Goal: Task Accomplishment & Management: Complete application form

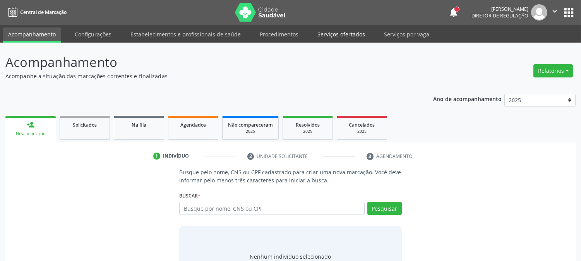
click at [321, 31] on link "Serviços ofertados" at bounding box center [341, 34] width 58 height 14
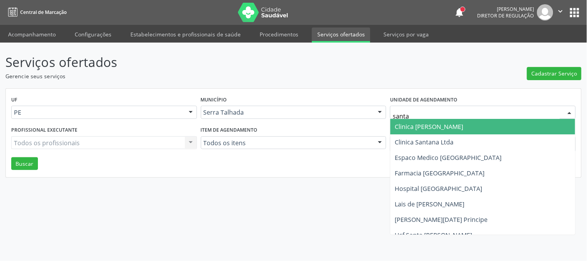
type input "santa m"
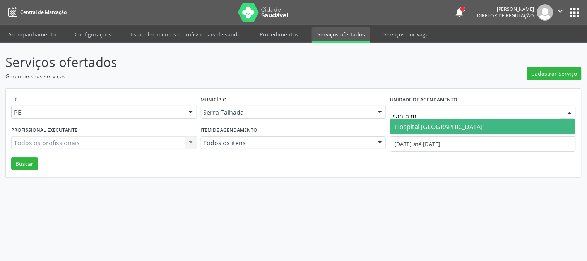
click at [408, 127] on span "Hospital [GEOGRAPHIC_DATA]" at bounding box center [438, 126] width 87 height 9
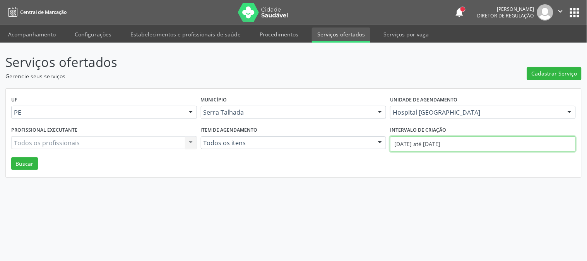
click at [408, 137] on input "[DATE] até [DATE]" at bounding box center [483, 143] width 186 height 15
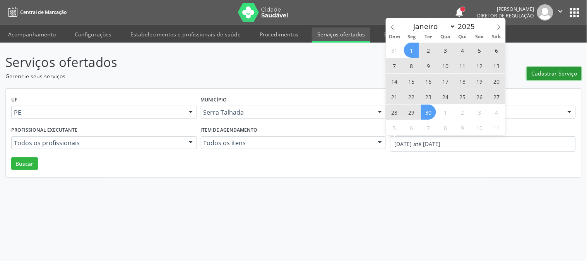
click at [551, 72] on span "Cadastrar Serviço" at bounding box center [555, 73] width 46 height 8
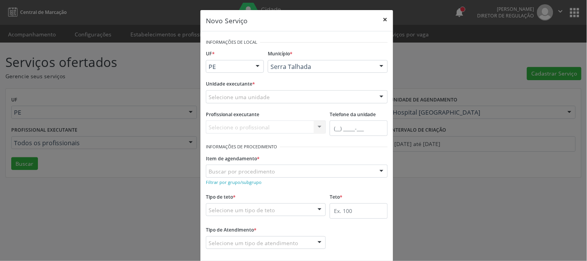
click at [386, 22] on button "×" at bounding box center [385, 19] width 15 height 19
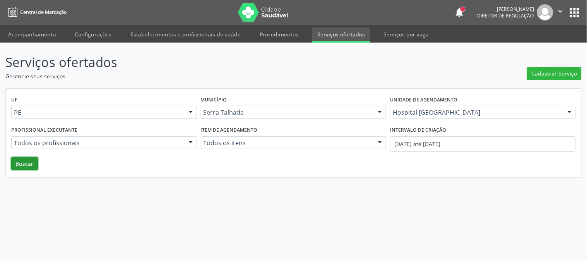
click at [34, 163] on button "Buscar" at bounding box center [24, 163] width 27 height 13
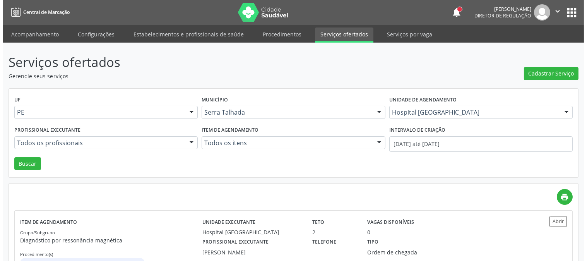
scroll to position [30, 0]
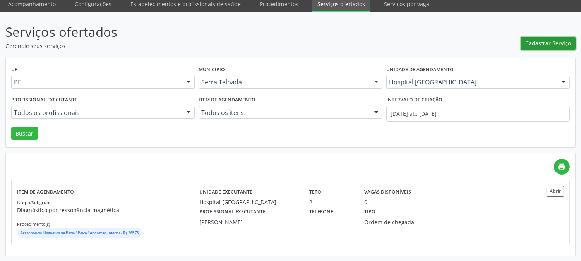
click at [539, 44] on span "Cadastrar Serviço" at bounding box center [548, 43] width 46 height 8
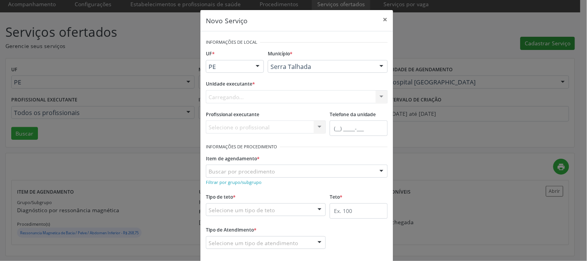
scroll to position [0, 0]
click at [302, 91] on div "Selecione uma unidade" at bounding box center [297, 96] width 182 height 13
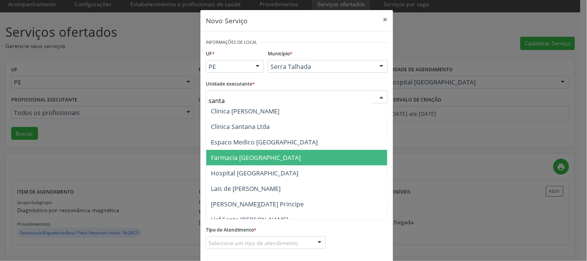
type input "santa m"
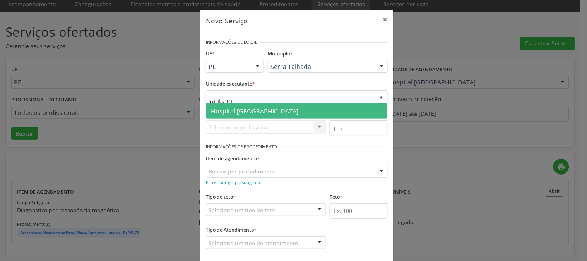
click at [271, 113] on span "Hospital [GEOGRAPHIC_DATA]" at bounding box center [296, 110] width 181 height 15
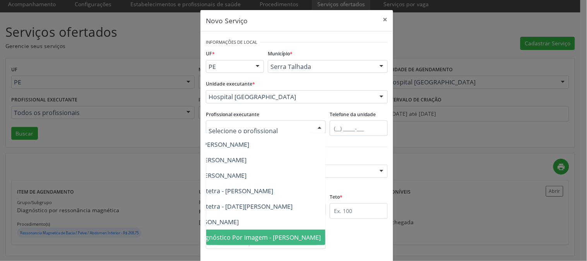
scroll to position [80, 114]
click at [286, 233] on span "Médico em Radiologia e Diagnóstico Por Imagem - Diogo Mariz Vasconcelos" at bounding box center [223, 237] width 196 height 9
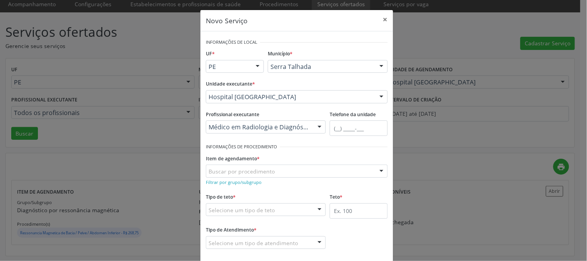
scroll to position [38, 0]
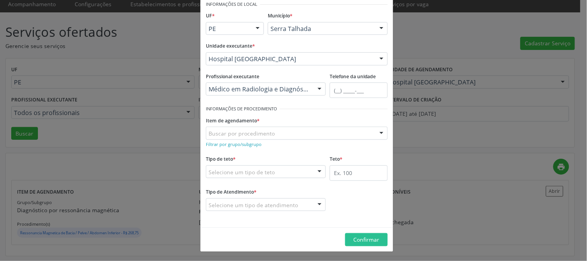
click at [290, 135] on div "Buscar por procedimento" at bounding box center [297, 133] width 182 height 13
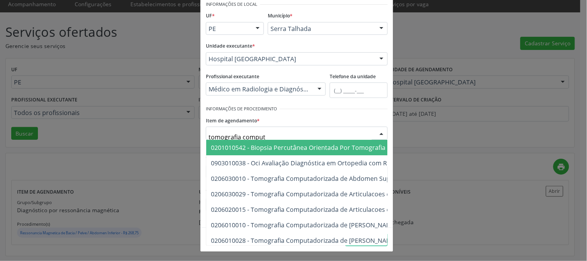
type input "tomografia computa"
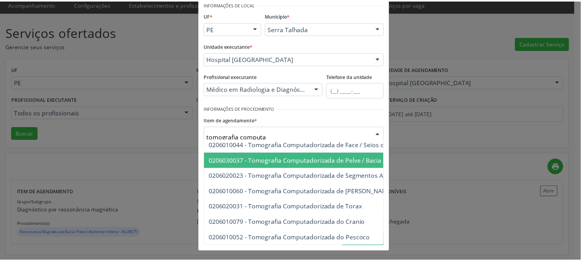
scroll to position [0, 0]
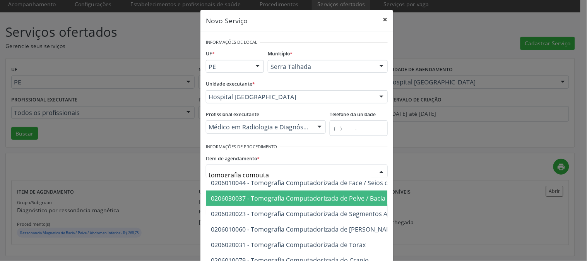
click at [383, 17] on button "×" at bounding box center [385, 19] width 15 height 19
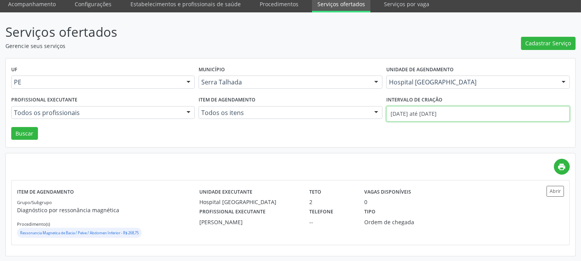
click at [402, 107] on input "01/09/2025 até 30/09/2025" at bounding box center [477, 113] width 183 height 15
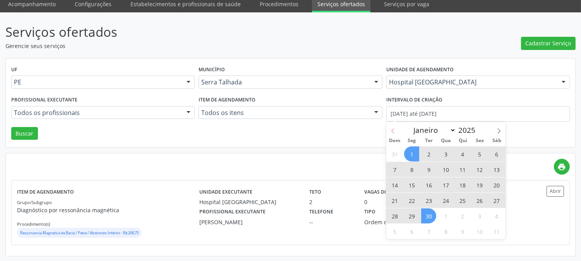
click at [395, 127] on span at bounding box center [392, 128] width 13 height 13
select select "7"
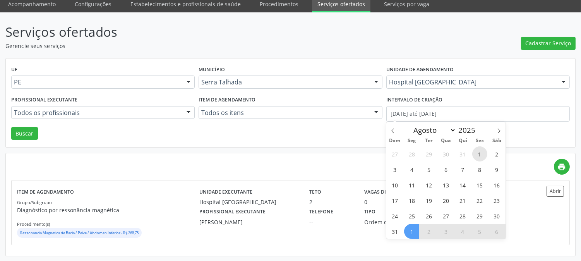
click at [476, 150] on span "1" at bounding box center [479, 153] width 15 height 15
type input "01/08/2025"
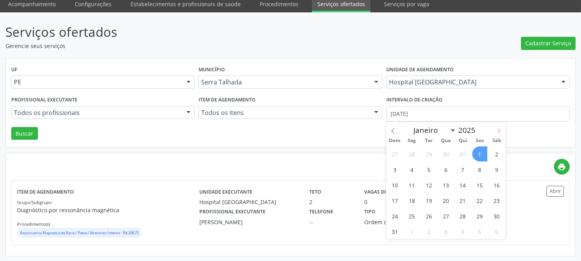
click at [501, 133] on span at bounding box center [498, 128] width 13 height 13
select select "9"
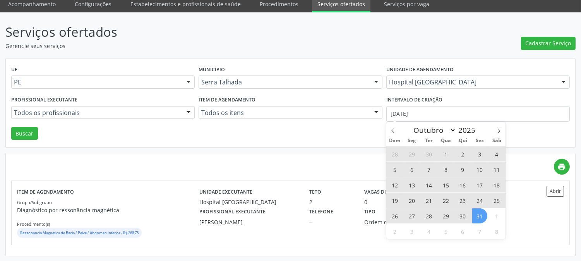
click at [477, 219] on span "31" at bounding box center [479, 215] width 15 height 15
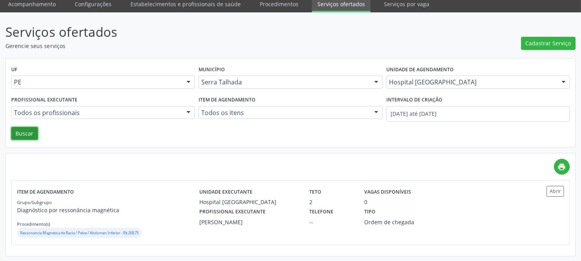
click at [24, 130] on button "Buscar" at bounding box center [24, 133] width 27 height 13
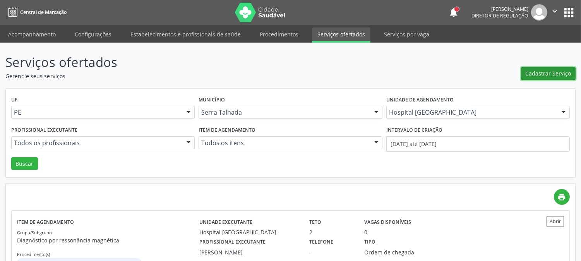
click at [539, 71] on span "Cadastrar Serviço" at bounding box center [548, 73] width 46 height 8
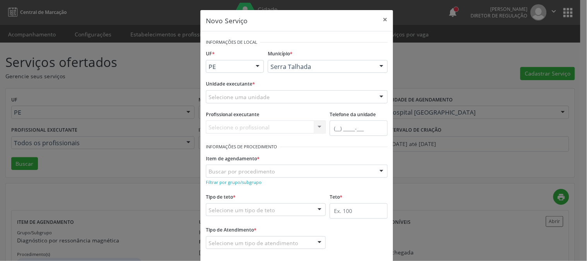
click at [339, 96] on div "Selecione uma unidade" at bounding box center [297, 96] width 182 height 13
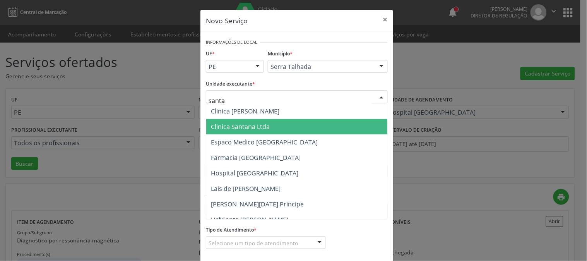
type input "santa m"
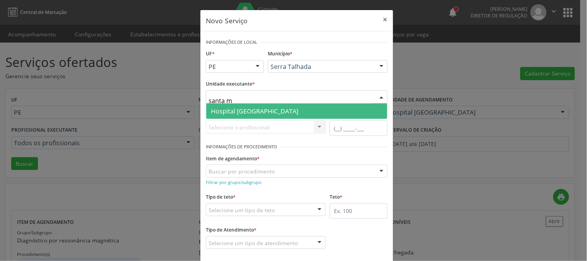
click at [300, 111] on span "Hospital [GEOGRAPHIC_DATA]" at bounding box center [296, 110] width 181 height 15
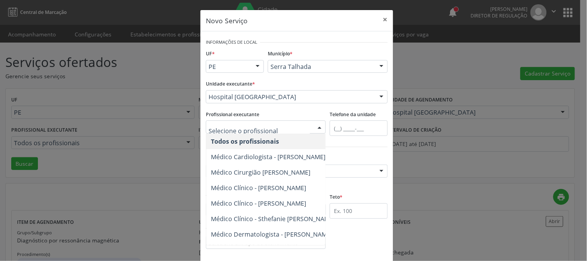
scroll to position [80, 0]
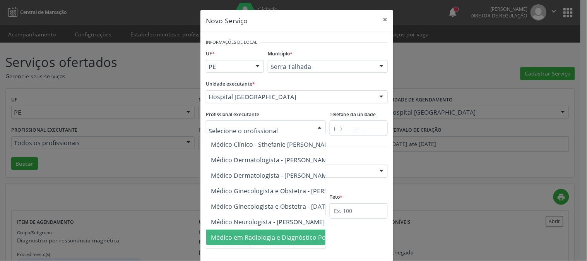
click at [268, 233] on span "Médico em Radiologia e Diagnóstico Por Imagem - Diogo Mariz Vasconcelos" at bounding box center [309, 237] width 196 height 9
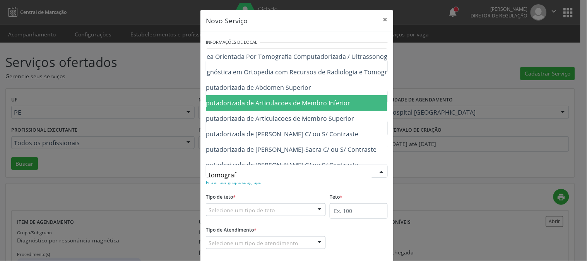
scroll to position [43, 94]
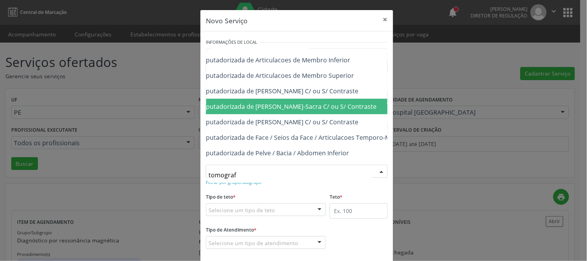
click at [324, 109] on span "0206010028 - Tomografia Computadorizada de [PERSON_NAME]-Sacra C/ ou S/ Contras…" at bounding box center [246, 106] width 259 height 9
type input "tomograf"
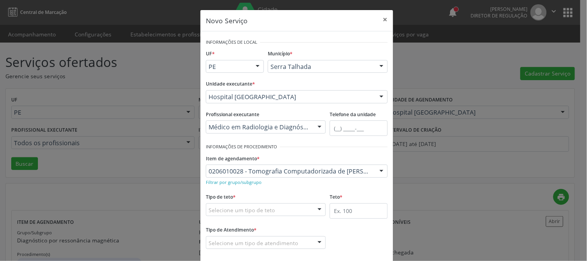
scroll to position [38, 0]
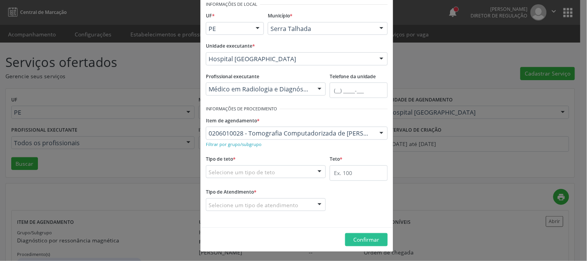
click at [314, 128] on div "0206010028 - Tomografia Computadorizada de [PERSON_NAME]-Sacra C/ ou S/ Contras…" at bounding box center [297, 133] width 182 height 13
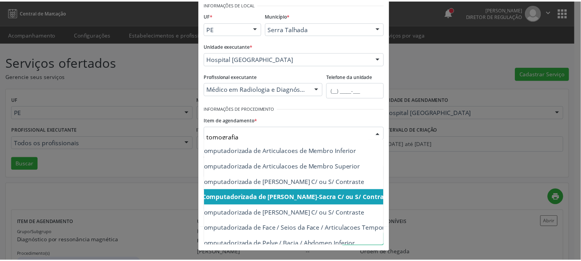
scroll to position [86, 84]
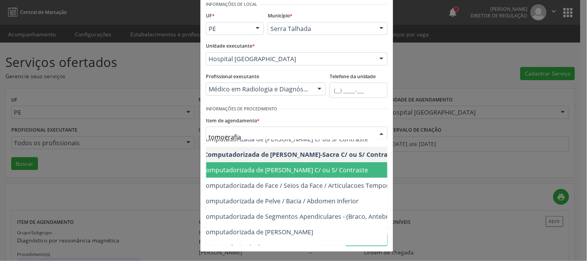
click at [269, 175] on span "0206010036 - Tomografia Computadorizada de [PERSON_NAME] C/ ou S/ Contraste" at bounding box center [317, 169] width 390 height 15
type input "tomografia"
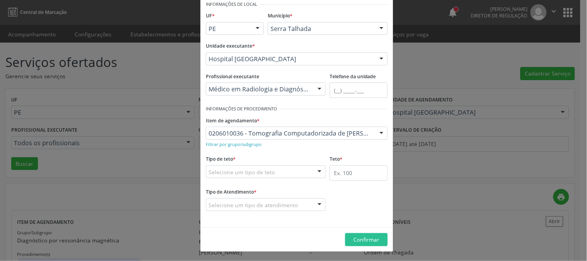
click at [355, 116] on div "Item de agendamento * 0206010036 - Tomografia Computadorizada de Coluna Toracic…" at bounding box center [297, 127] width 182 height 25
click at [361, 176] on input "text" at bounding box center [359, 172] width 58 height 15
type input "1"
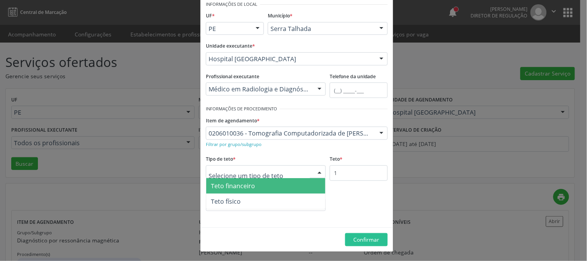
click at [298, 169] on div at bounding box center [266, 171] width 120 height 13
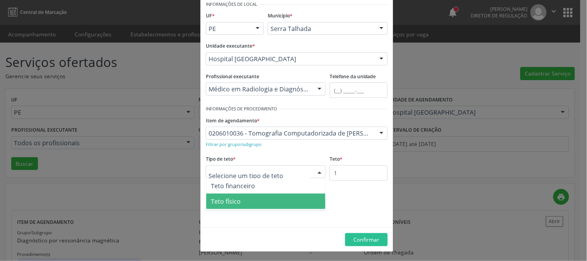
click at [273, 195] on span "Teto físico" at bounding box center [265, 200] width 119 height 15
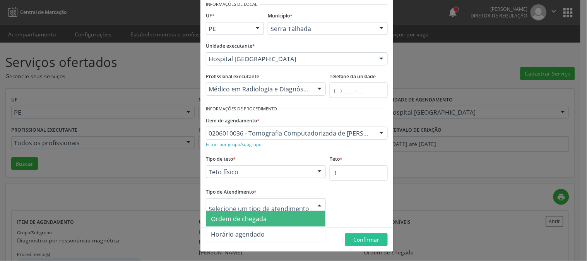
click at [273, 217] on span "Ordem de chegada" at bounding box center [265, 218] width 119 height 15
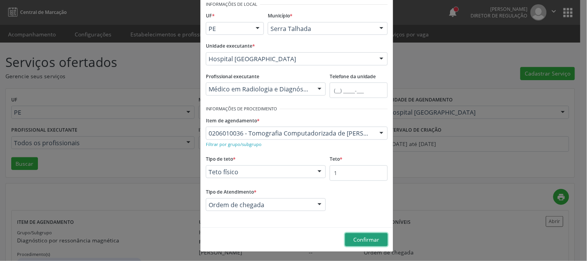
click at [366, 236] on span "Confirmar" at bounding box center [367, 239] width 26 height 7
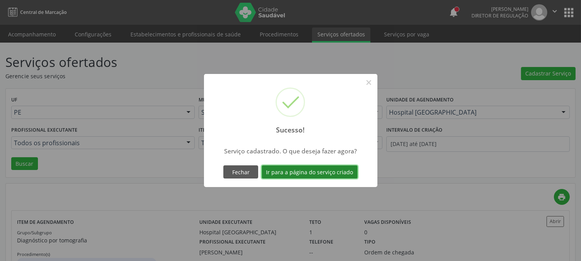
click at [310, 172] on button "Ir para a página do serviço criado" at bounding box center [310, 171] width 96 height 13
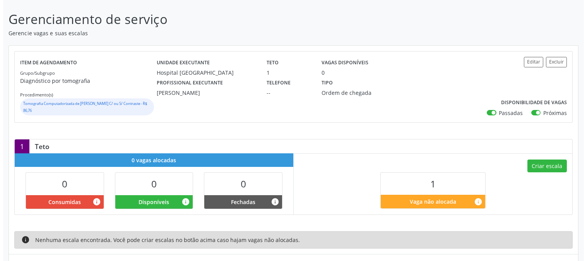
scroll to position [84, 0]
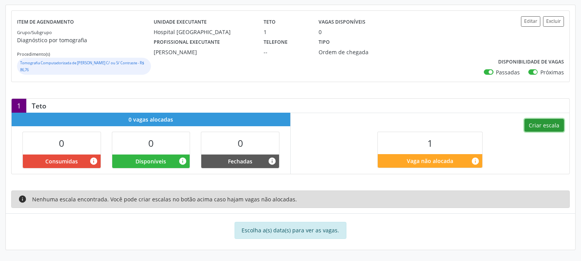
click at [546, 129] on button "Criar escala" at bounding box center [543, 125] width 39 height 13
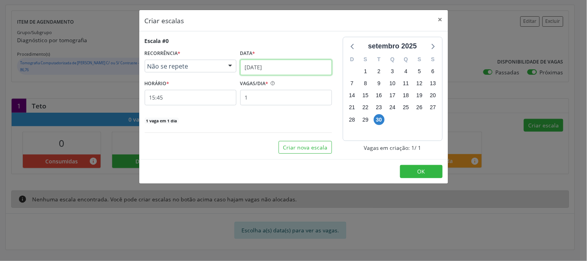
click at [288, 67] on input "30/09/2025" at bounding box center [286, 67] width 92 height 15
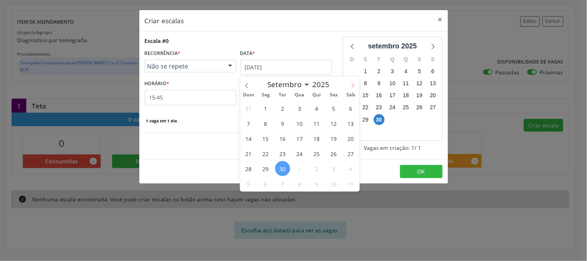
click at [349, 84] on span at bounding box center [352, 83] width 13 height 13
select select "9"
click at [299, 106] on span "1" at bounding box center [299, 108] width 15 height 15
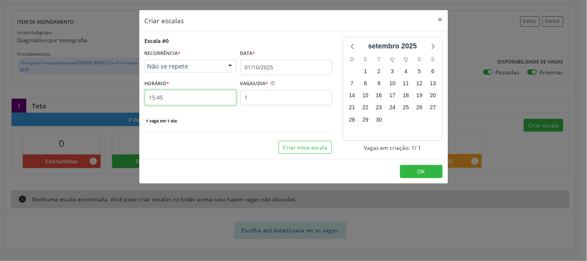
click at [222, 103] on input "15:45" at bounding box center [191, 97] width 92 height 15
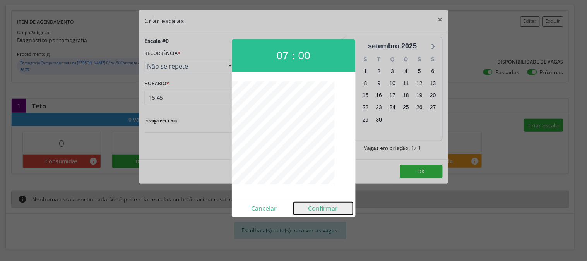
click at [323, 212] on button "Confirmar" at bounding box center [323, 208] width 59 height 12
type input "07:00"
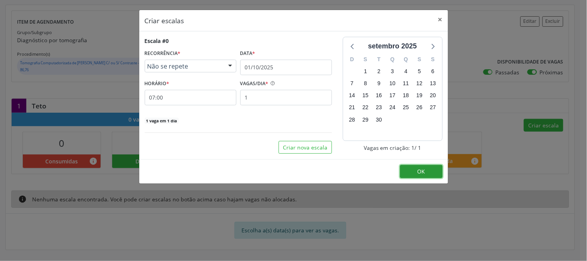
click at [418, 176] on button "OK" at bounding box center [421, 171] width 43 height 13
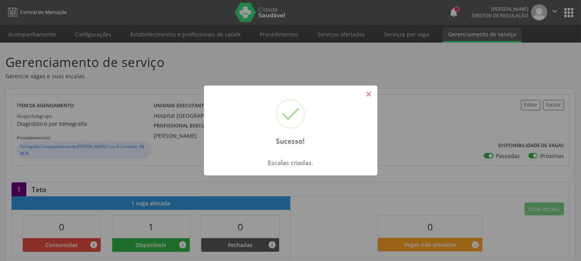
click at [369, 96] on button "×" at bounding box center [368, 93] width 13 height 13
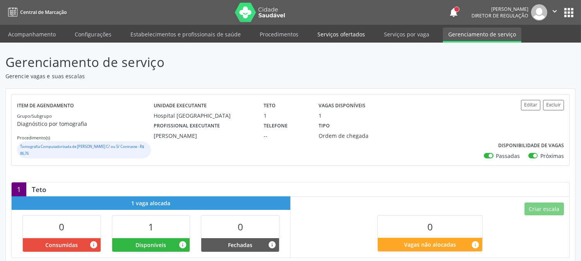
click at [335, 36] on link "Serviços ofertados" at bounding box center [341, 34] width 58 height 14
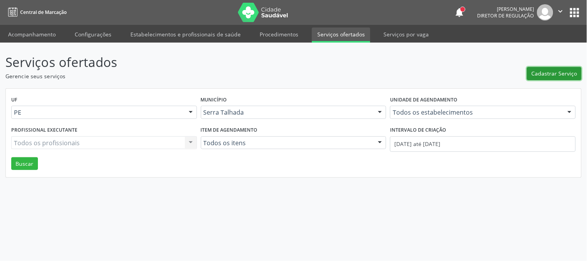
click at [547, 74] on span "Cadastrar Serviço" at bounding box center [555, 73] width 46 height 8
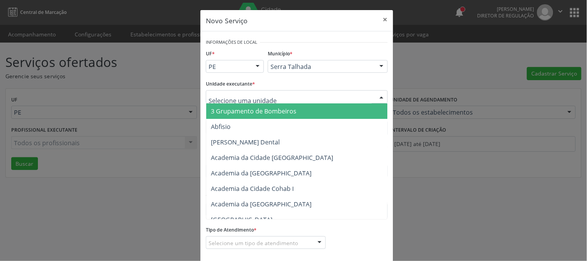
click at [303, 94] on div at bounding box center [297, 96] width 182 height 13
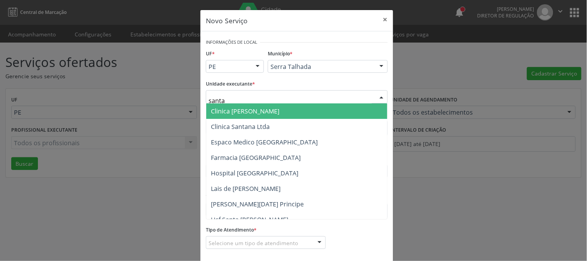
type input "santa m"
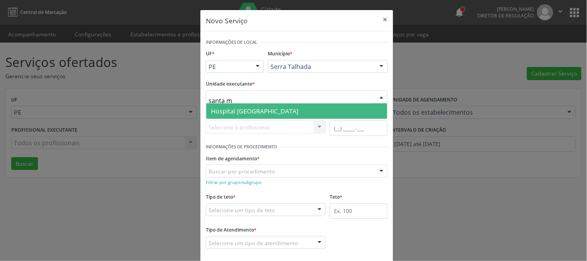
click at [292, 107] on span "Hospital [GEOGRAPHIC_DATA]" at bounding box center [296, 110] width 181 height 15
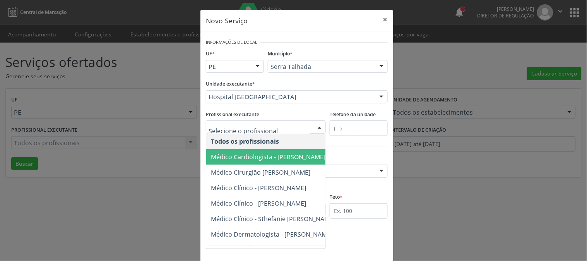
scroll to position [80, 0]
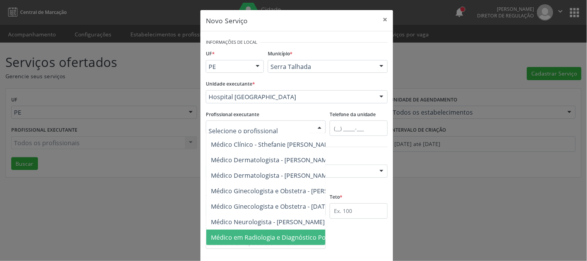
click at [278, 233] on span "Médico em Radiologia e Diagnóstico Por Imagem - Diogo Mariz Vasconcelos" at bounding box center [309, 237] width 196 height 9
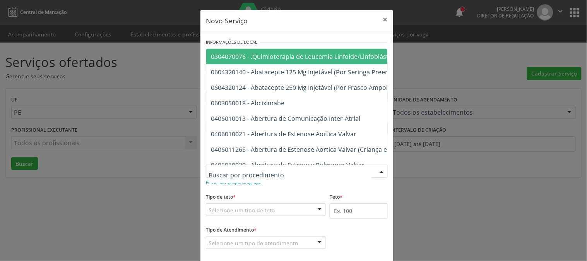
click at [271, 173] on div at bounding box center [297, 170] width 182 height 13
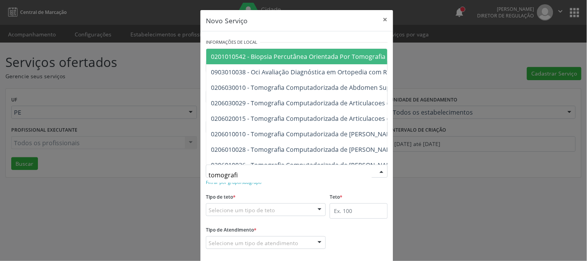
type input "tomografia"
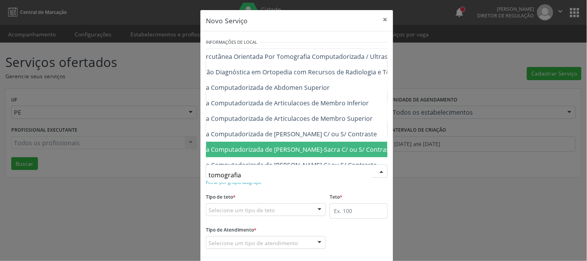
click at [287, 152] on span "0206010028 - Tomografia Computadorizada de [PERSON_NAME]-Sacra C/ ou S/ Contras…" at bounding box center [265, 149] width 259 height 9
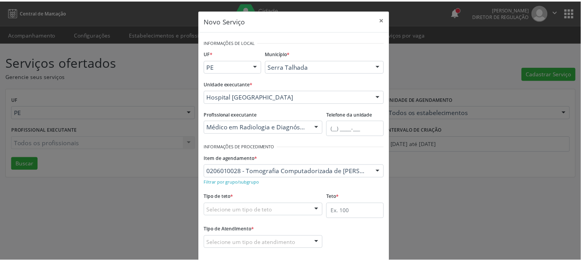
scroll to position [38, 0]
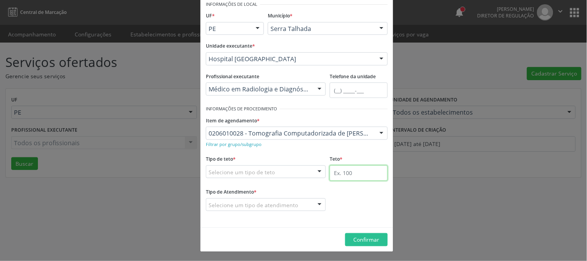
click at [360, 176] on input "text" at bounding box center [359, 172] width 58 height 15
type input "1"
click at [264, 179] on fieldset "Tipo de teto * Selecione um tipo de teto Teto financeiro Teto físico Nenhum res…" at bounding box center [266, 168] width 120 height 30
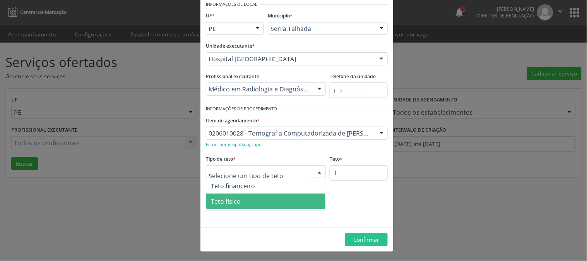
click at [257, 195] on span "Teto físico" at bounding box center [265, 200] width 119 height 15
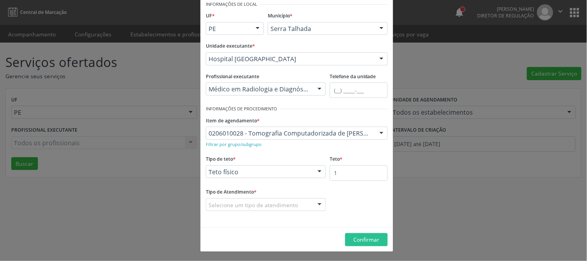
click at [257, 199] on div "Selecione um tipo de atendimento" at bounding box center [266, 204] width 120 height 13
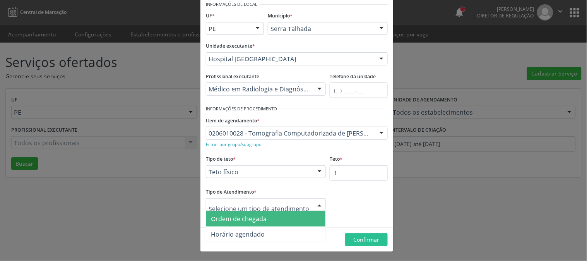
click at [256, 217] on span "Ordem de chegada" at bounding box center [239, 218] width 56 height 9
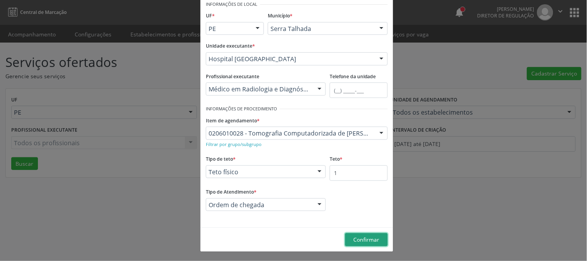
click at [365, 241] on span "Confirmar" at bounding box center [367, 239] width 26 height 7
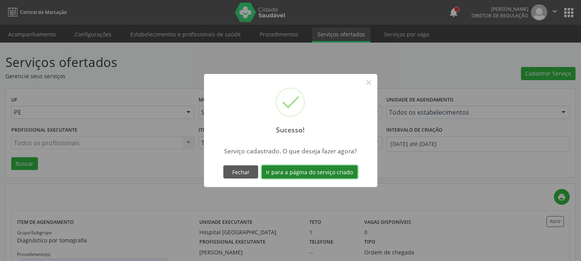
click at [314, 166] on button "Ir para a página do serviço criado" at bounding box center [310, 171] width 96 height 13
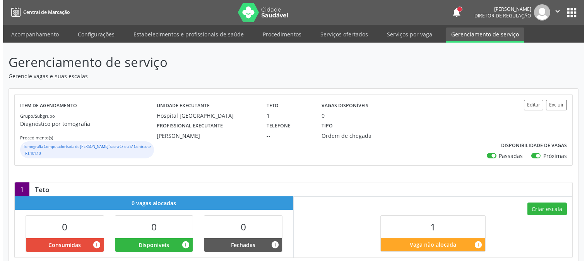
scroll to position [84, 0]
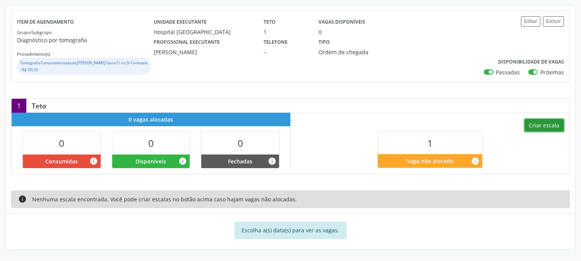
click at [533, 124] on button "Criar escala" at bounding box center [543, 125] width 39 height 13
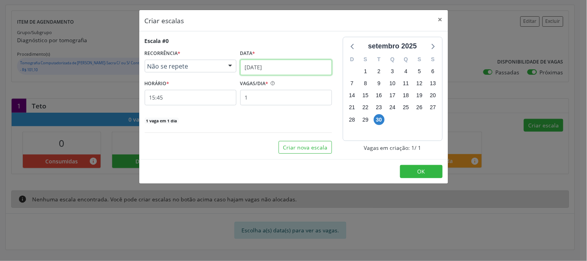
click at [277, 70] on input "30/09/2025" at bounding box center [286, 67] width 92 height 15
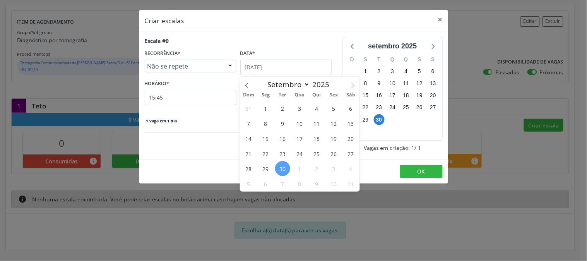
click at [351, 84] on icon at bounding box center [352, 85] width 5 height 5
select select "9"
click at [299, 106] on span "1" at bounding box center [299, 108] width 15 height 15
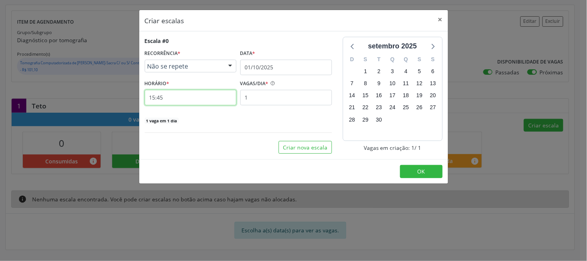
click at [180, 101] on input "15:45" at bounding box center [191, 97] width 92 height 15
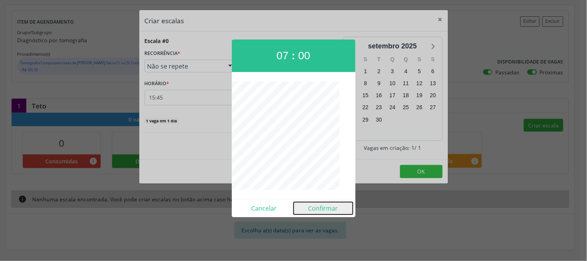
click at [316, 207] on button "Confirmar" at bounding box center [323, 208] width 59 height 12
type input "07:00"
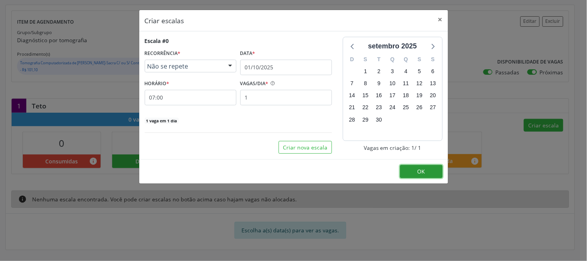
click at [420, 171] on span "OK" at bounding box center [421, 171] width 8 height 7
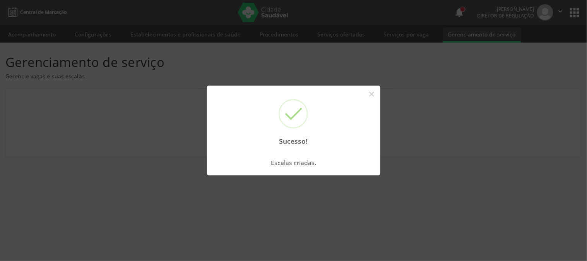
scroll to position [0, 0]
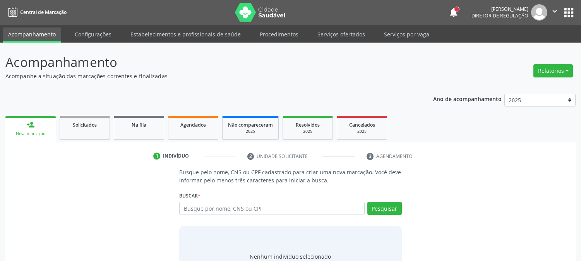
click at [260, 206] on input "text" at bounding box center [271, 208] width 185 height 13
type input "[PERSON_NAME]"
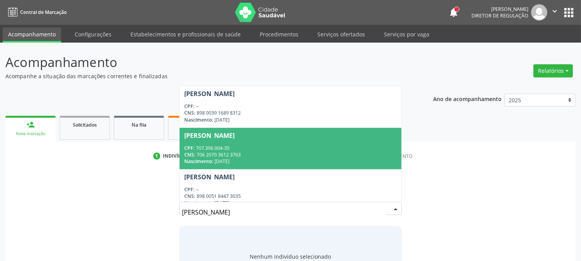
click at [256, 151] on div "CNS: 706 2070 3612 3763" at bounding box center [290, 154] width 212 height 7
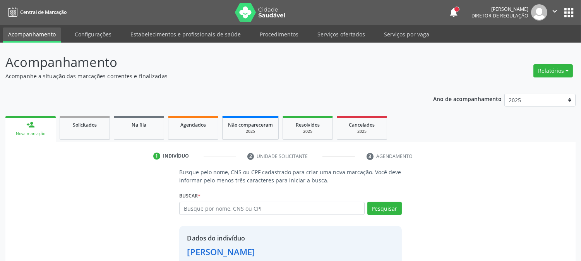
scroll to position [49, 0]
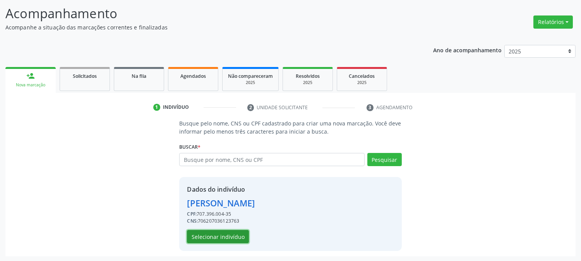
click at [226, 237] on button "Selecionar indivíduo" at bounding box center [218, 236] width 62 height 13
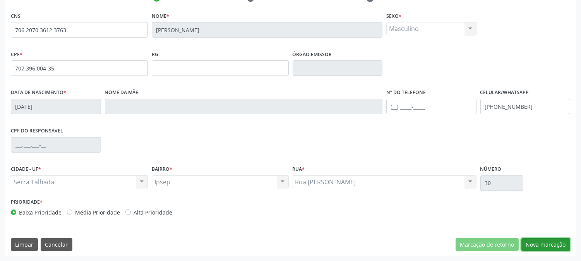
click at [542, 246] on button "Nova marcação" at bounding box center [545, 244] width 49 height 13
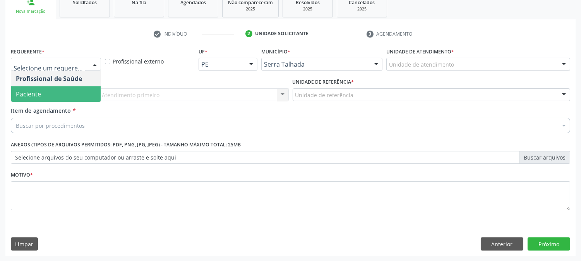
click at [46, 87] on span "Paciente" at bounding box center [55, 93] width 89 height 15
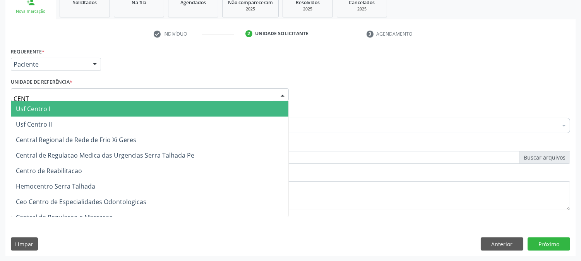
type input "CENTR"
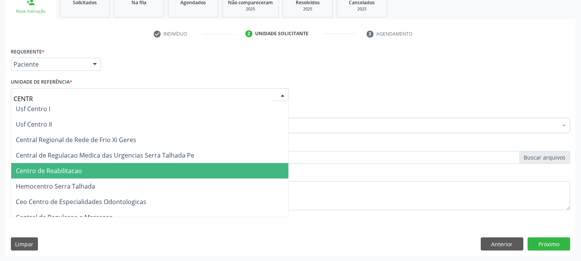
click at [48, 175] on span "Centro de Reabilitacao" at bounding box center [149, 170] width 277 height 15
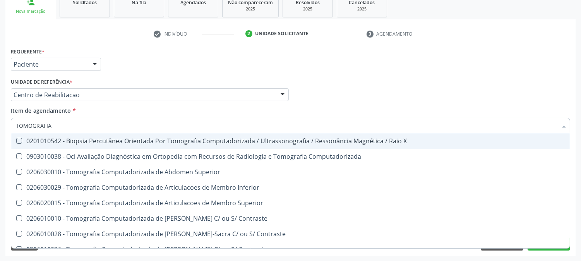
type input "TOMOGRAFIA C"
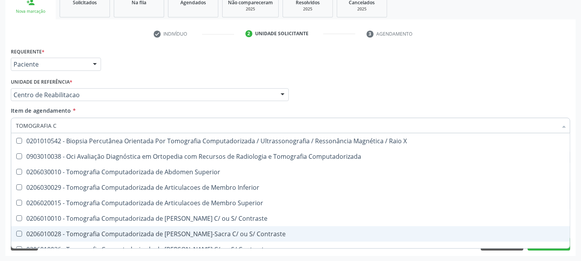
click at [113, 236] on div "0206010028 - Tomografia Computadorizada de [PERSON_NAME]-Sacra C/ ou S/ Contras…" at bounding box center [290, 234] width 549 height 6
checkbox Contraste "true"
type input "TOMOGRAFIA C"
click at [0, 208] on div "Acompanhamento Acompanhe a situação das marcações correntes e finalizadas Relat…" at bounding box center [290, 90] width 581 height 341
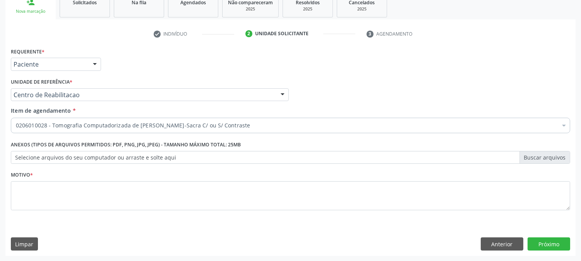
checkbox Contraste "true"
checkbox Abciximabe "false"
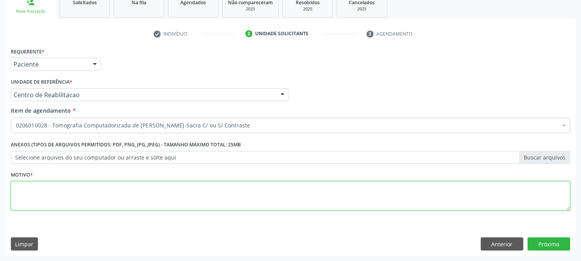
click at [385, 199] on textarea at bounding box center [290, 195] width 559 height 29
type textarea "."
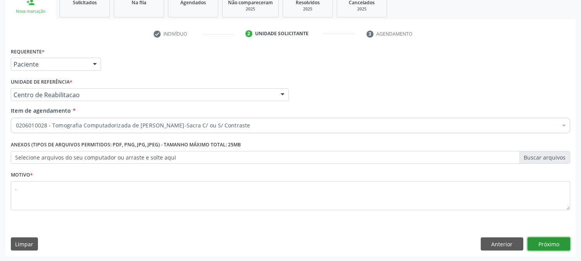
click at [558, 246] on button "Próximo" at bounding box center [548, 243] width 43 height 13
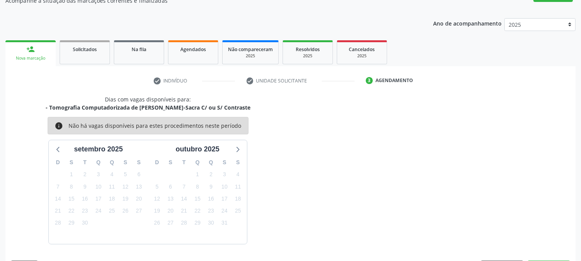
scroll to position [98, 0]
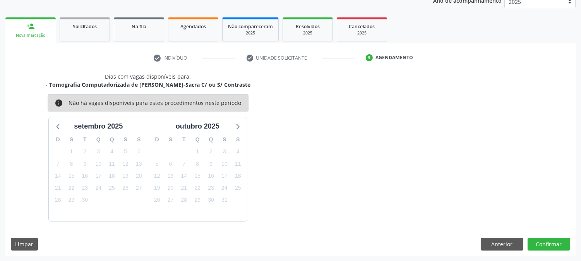
click at [489, 235] on div "Dias com vagas disponíveis para: - Tomografia Computadorizada de [PERSON_NAME]-…" at bounding box center [290, 163] width 570 height 183
click at [489, 241] on button "Anterior" at bounding box center [502, 244] width 43 height 13
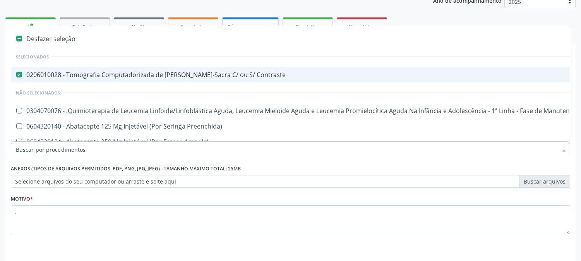
click at [109, 75] on div "0206010028 - Tomografia Computadorizada de [PERSON_NAME]-Sacra C/ ou S/ Contras…" at bounding box center [317, 75] width 602 height 6
checkbox Contraste "false"
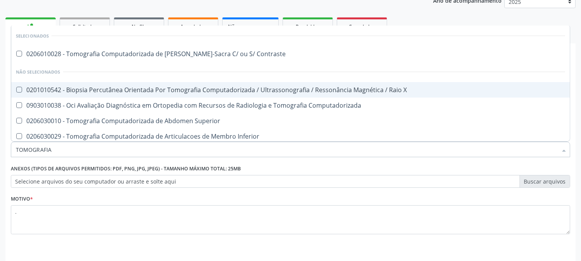
type input "TOMOGRAFIA C"
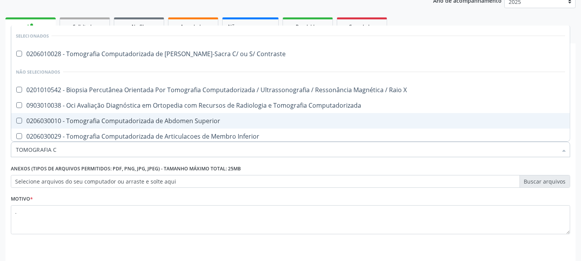
scroll to position [43, 0]
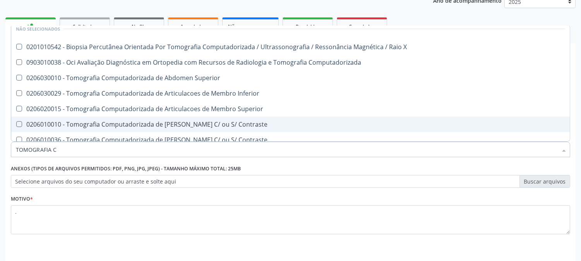
click at [289, 125] on div "0206010010 - Tomografia Computadorizada de [PERSON_NAME] C/ ou S/ Contraste" at bounding box center [290, 124] width 549 height 6
checkbox Contraste "true"
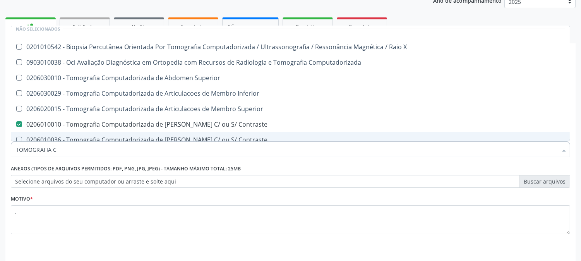
scroll to position [122, 0]
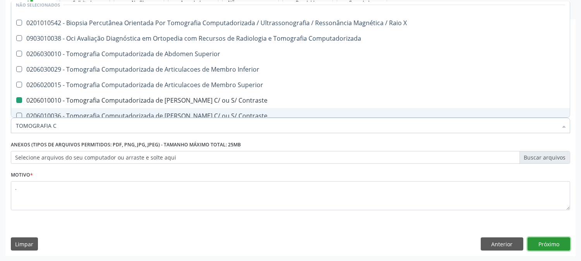
click at [551, 244] on button "Próximo" at bounding box center [548, 243] width 43 height 13
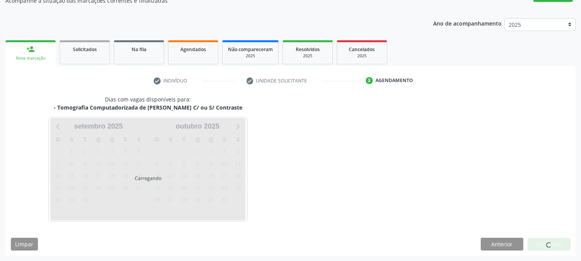
scroll to position [98, 0]
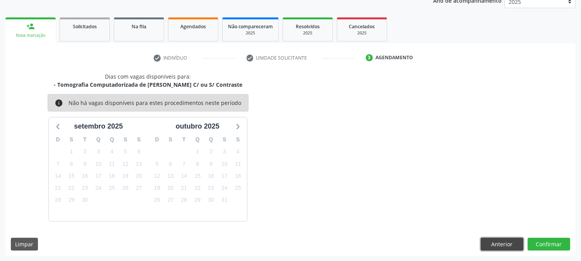
click at [512, 241] on button "Anterior" at bounding box center [502, 244] width 43 height 13
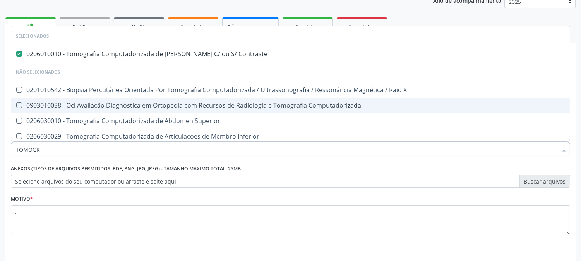
type input "TOMOGRA"
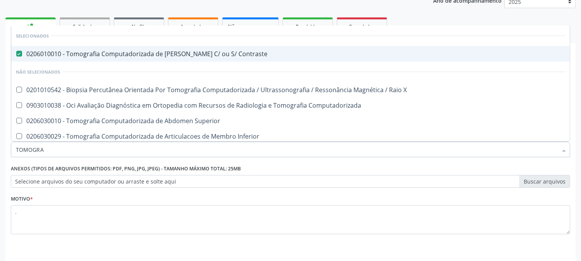
click at [175, 52] on div "0206010010 - Tomografia Computadorizada de [PERSON_NAME] C/ ou S/ Contraste" at bounding box center [290, 54] width 549 height 6
checkbox Contraste "false"
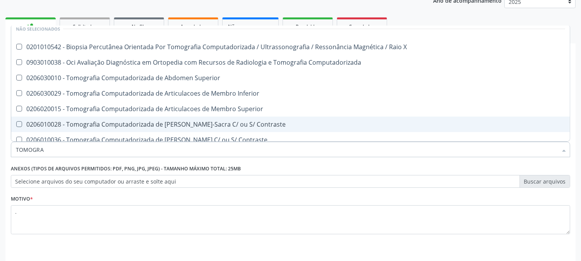
scroll to position [86, 0]
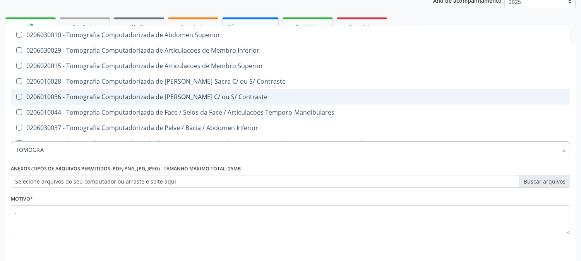
click at [204, 94] on div "0206010036 - Tomografia Computadorizada de [PERSON_NAME] C/ ou S/ Contraste" at bounding box center [290, 97] width 549 height 6
checkbox Contraste "true"
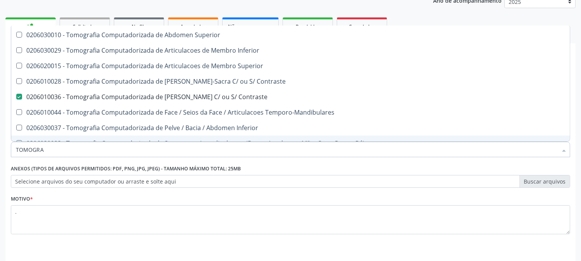
scroll to position [122, 0]
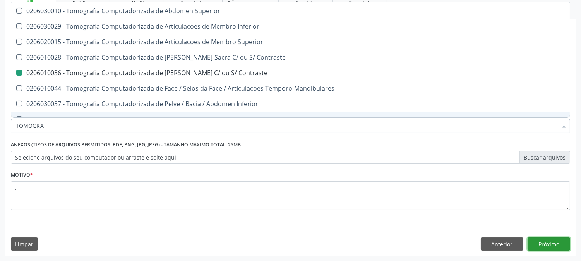
click at [558, 238] on button "Próximo" at bounding box center [548, 243] width 43 height 13
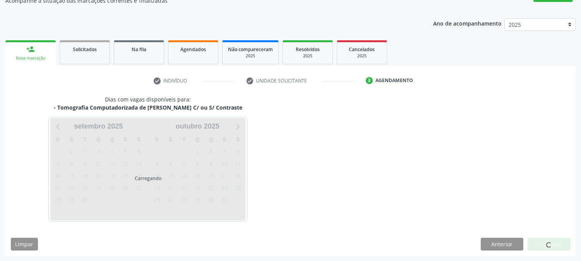
scroll to position [0, 0]
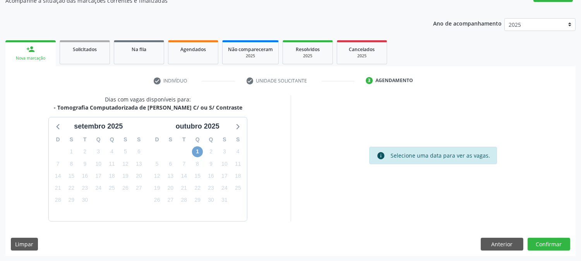
click at [196, 149] on span "1" at bounding box center [197, 151] width 11 height 11
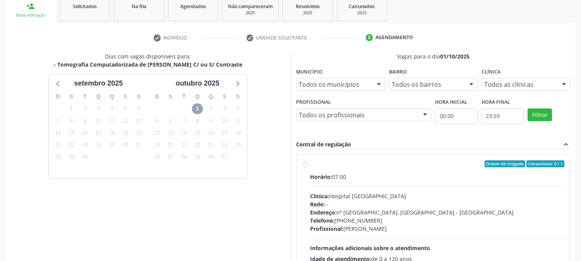
scroll to position [187, 0]
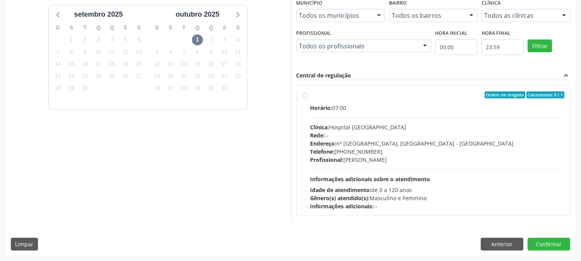
click at [415, 187] on div "Idade de atendimento: de 0 a 120 anos" at bounding box center [437, 190] width 254 height 8
click at [308, 98] on input "Ordem de chegada Consumidos: 0 / 1 Horário: 07:00 Clínica: Hospital [GEOGRAPHIC…" at bounding box center [304, 94] width 5 height 7
radio input "true"
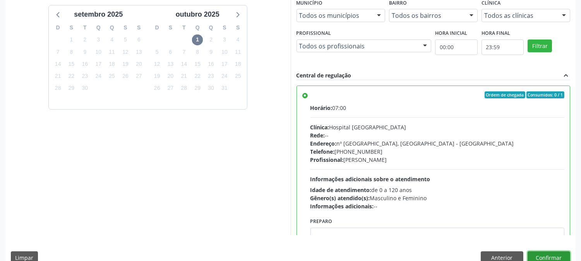
click at [539, 254] on button "Confirmar" at bounding box center [548, 257] width 43 height 13
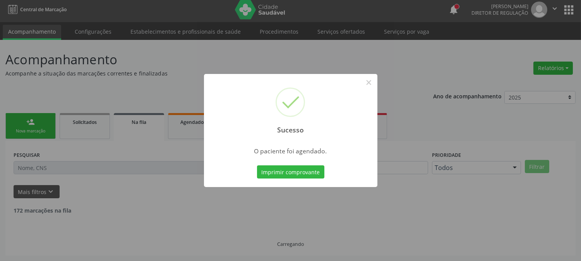
scroll to position [0, 0]
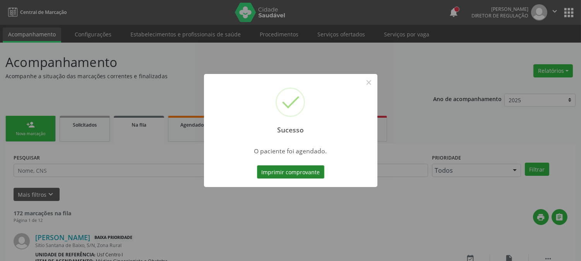
click at [315, 173] on button "Imprimir comprovante" at bounding box center [290, 171] width 67 height 13
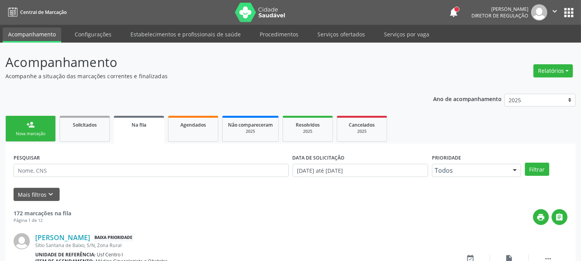
click at [43, 126] on link "person_add Nova marcação" at bounding box center [30, 129] width 50 height 26
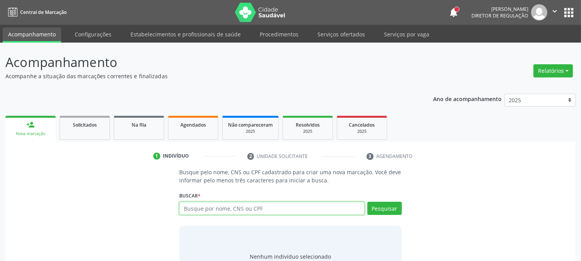
click at [206, 207] on input "text" at bounding box center [271, 208] width 185 height 13
type input "[PERSON_NAME] s"
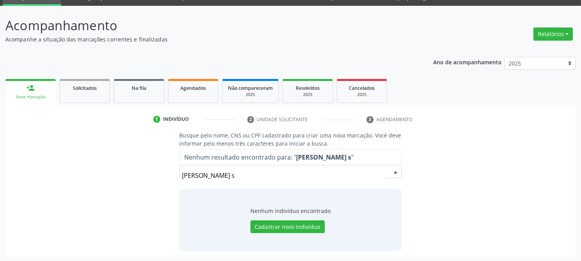
drag, startPoint x: 243, startPoint y: 171, endPoint x: 156, endPoint y: 173, distance: 86.3
click at [156, 173] on div "Busque pelo nome, CNS ou CPF cadastrado para criar uma nova marcação. Você deve…" at bounding box center [290, 190] width 559 height 119
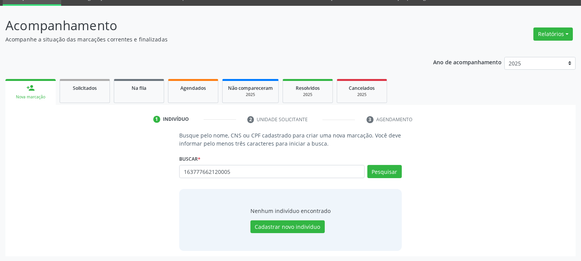
type input "163777662120005"
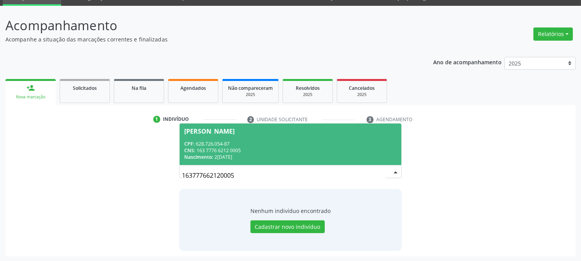
click at [252, 142] on div "CPF: 628.726.054-87" at bounding box center [290, 143] width 212 height 7
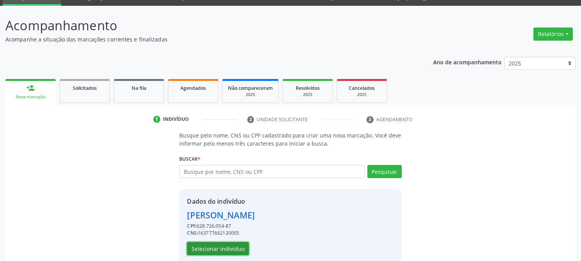
click at [238, 248] on button "Selecionar indivíduo" at bounding box center [218, 248] width 62 height 13
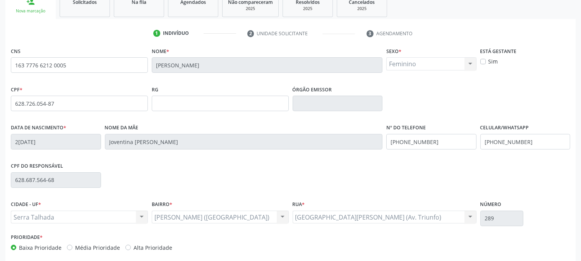
scroll to position [158, 0]
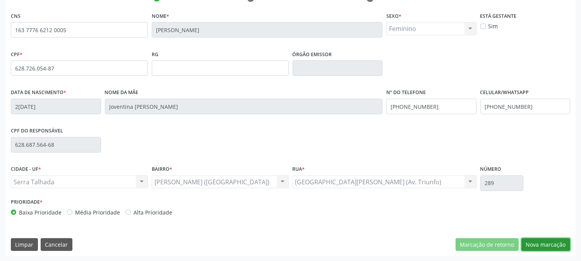
drag, startPoint x: 535, startPoint y: 244, endPoint x: 439, endPoint y: 113, distance: 162.0
click at [502, 132] on div "CNS 163 7776 6212 0005 [GEOGRAPHIC_DATA] * [PERSON_NAME] * Feminino Masculino F…" at bounding box center [290, 133] width 570 height 246
click at [343, 101] on div "Data de nascimento * [DATE] Nome da mãe [PERSON_NAME] Nº do Telefone [PHONE_NUM…" at bounding box center [290, 106] width 563 height 38
drag, startPoint x: 526, startPoint y: 106, endPoint x: 455, endPoint y: 110, distance: 70.9
click at [455, 110] on div "Data de nascimento * [DATE] Nome da mãe [PERSON_NAME] Nº do Telefone Celular/Wh…" at bounding box center [290, 106] width 563 height 38
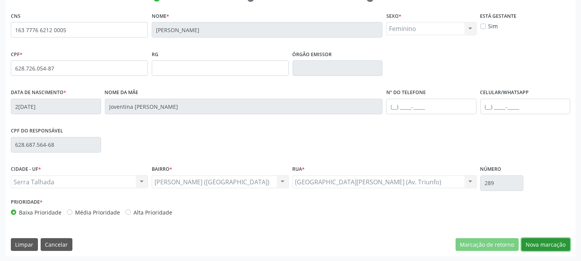
click at [563, 246] on button "Nova marcação" at bounding box center [545, 244] width 49 height 13
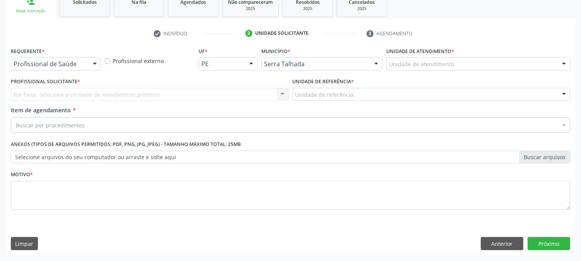
scroll to position [122, 0]
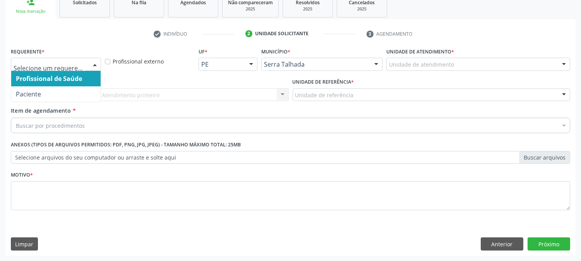
click at [86, 65] on div "Profissional de Saúde Paciente Nenhum resultado encontrado para: " " Não há nen…" at bounding box center [56, 64] width 90 height 13
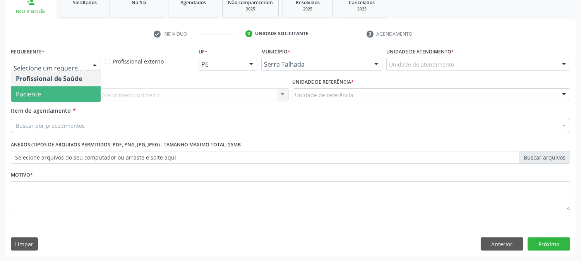
click at [79, 93] on span "Paciente" at bounding box center [55, 93] width 89 height 15
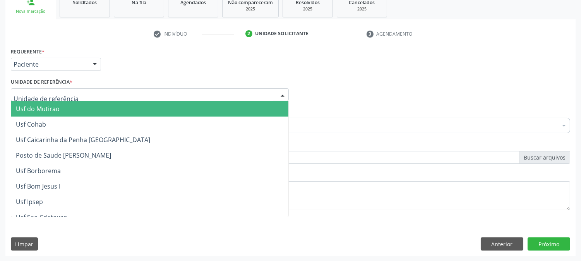
click at [79, 93] on div at bounding box center [150, 94] width 278 height 13
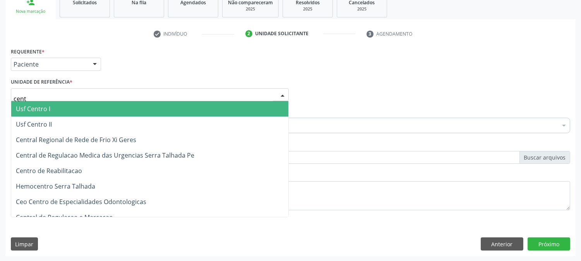
type input "centr"
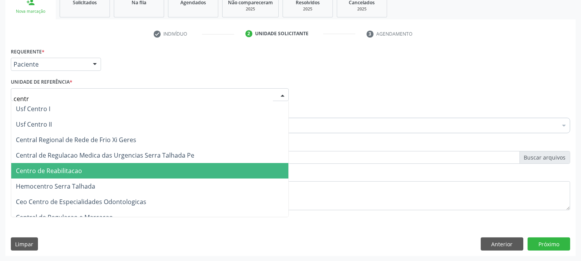
click at [84, 169] on span "Centro de Reabilitacao" at bounding box center [149, 170] width 277 height 15
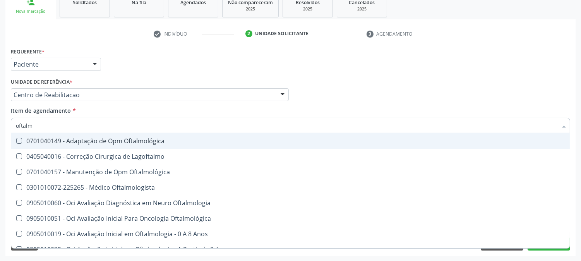
type input "oftalmo"
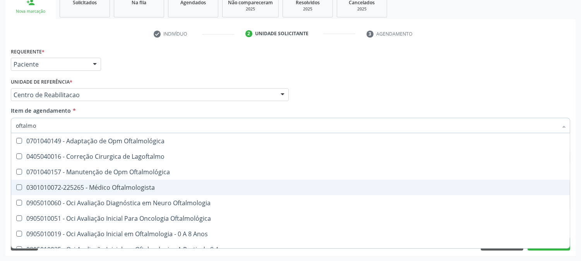
click at [82, 184] on div "0301010072-225265 - Médico Oftalmologista" at bounding box center [290, 187] width 549 height 6
checkbox Oftalmologista "true"
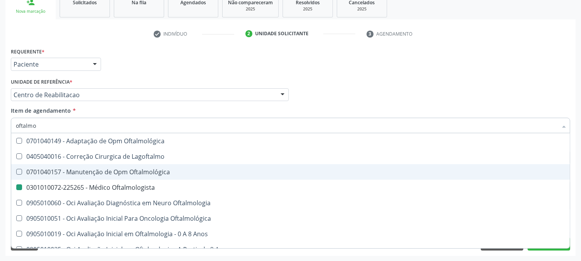
click at [0, 146] on div "Acompanhamento Acompanhe a situação das marcações correntes e finalizadas Relat…" at bounding box center [290, 90] width 581 height 341
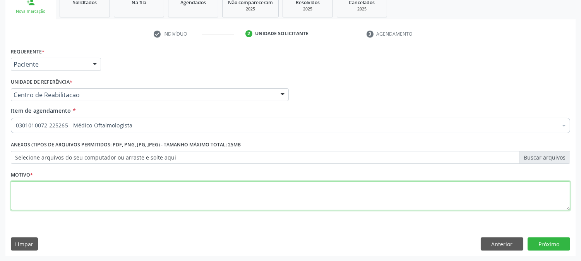
click at [153, 198] on textarea at bounding box center [290, 195] width 559 height 29
type textarea "."
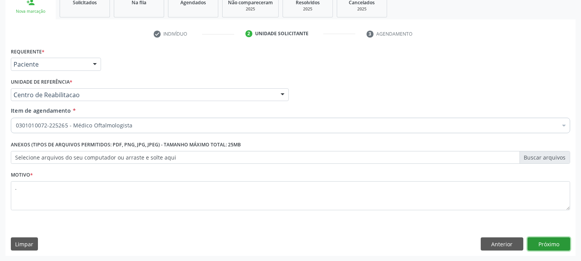
click at [560, 245] on button "Próximo" at bounding box center [548, 243] width 43 height 13
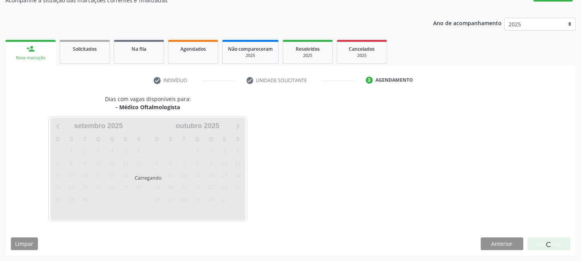
scroll to position [75, 0]
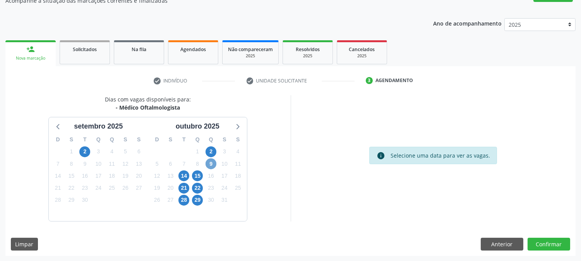
click at [207, 163] on span "9" at bounding box center [210, 163] width 11 height 11
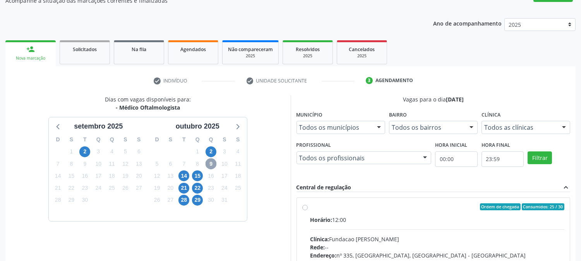
scroll to position [187, 0]
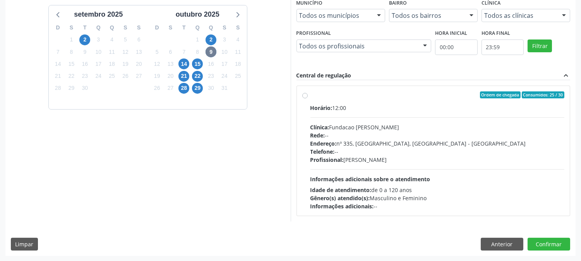
click at [459, 172] on div "Horário: 12:00 Clínica: Fundacao [PERSON_NAME] Rede: -- Endereço: [STREET_ADDRE…" at bounding box center [437, 157] width 254 height 106
click at [308, 98] on input "Ordem de chegada Consumidos: 25 / 30 Horário: 12:00 Clínica: Fundacao [PERSON_N…" at bounding box center [304, 94] width 5 height 7
radio input "true"
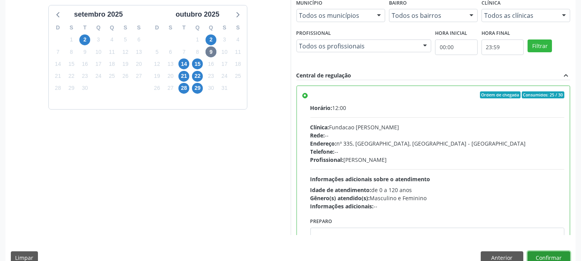
click at [544, 256] on button "Confirmar" at bounding box center [548, 257] width 43 height 13
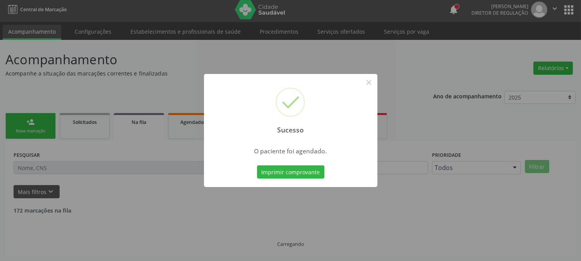
scroll to position [0, 0]
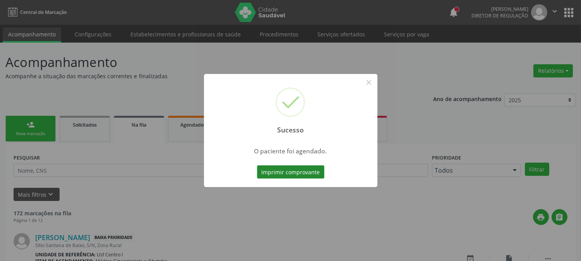
click at [314, 169] on button "Imprimir comprovante" at bounding box center [290, 171] width 67 height 13
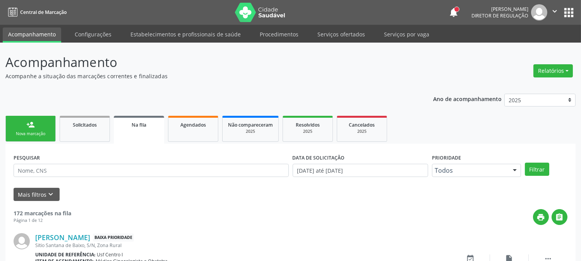
click at [35, 132] on div "Nova marcação" at bounding box center [30, 134] width 39 height 6
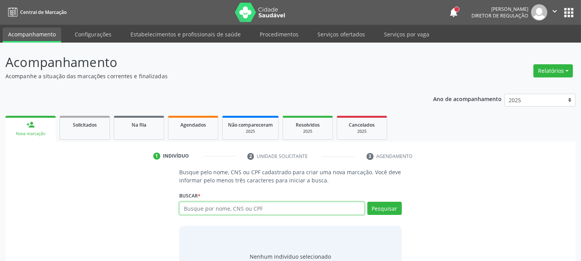
click at [218, 209] on input "text" at bounding box center [271, 208] width 185 height 13
type input "[PERSON_NAME] APARECIDO DOS S"
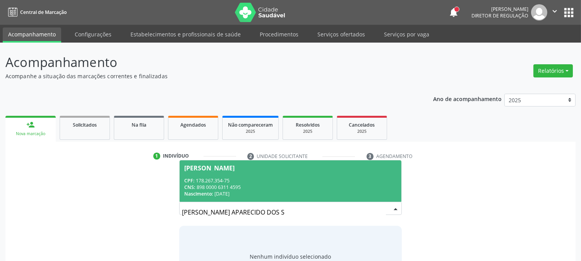
click at [206, 151] on link "1 Indivíduo" at bounding box center [195, 156] width 94 height 12
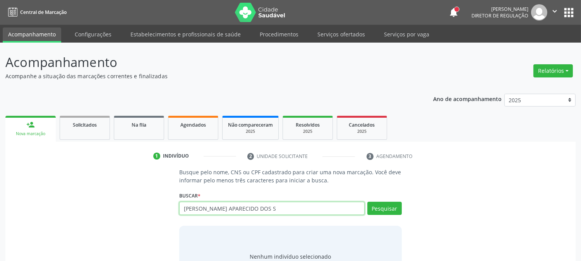
click at [222, 211] on input "[PERSON_NAME] APARECIDO DOS S" at bounding box center [271, 208] width 185 height 13
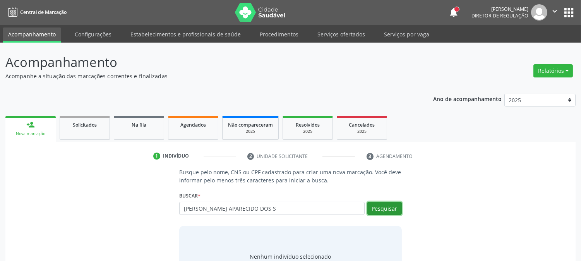
click at [384, 211] on button "Pesquisar" at bounding box center [384, 208] width 34 height 13
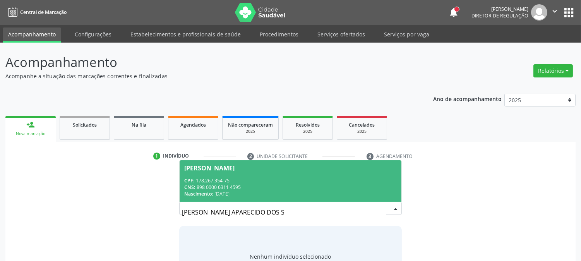
click at [254, 185] on div "CNS: 898 0000 6311 4595" at bounding box center [290, 187] width 212 height 7
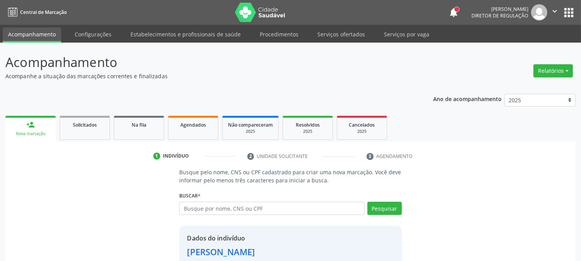
scroll to position [49, 0]
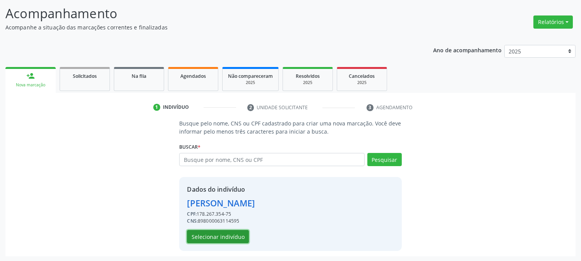
click at [238, 234] on button "Selecionar indivíduo" at bounding box center [218, 236] width 62 height 13
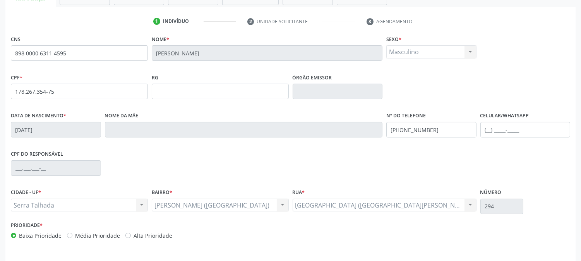
scroll to position [158, 0]
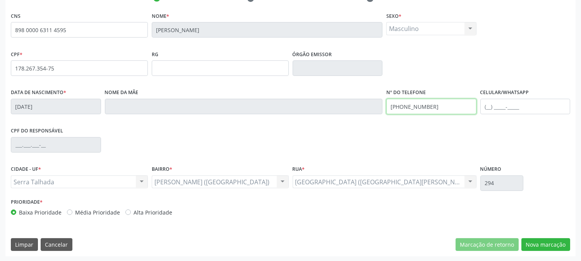
drag, startPoint x: 409, startPoint y: 106, endPoint x: 366, endPoint y: 120, distance: 45.3
click at [354, 116] on div "Data de nascimento * [DATE] Nome da mãe Nº do Telefone [PHONE_NUMBER] Celular/W…" at bounding box center [290, 106] width 563 height 38
type input "("
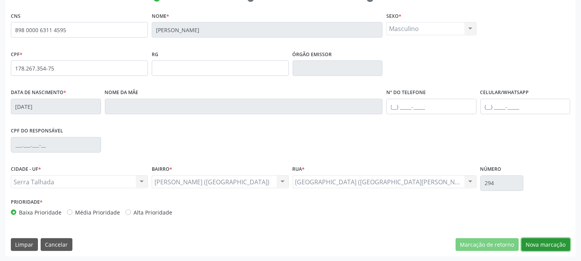
click at [552, 245] on button "Nova marcação" at bounding box center [545, 244] width 49 height 13
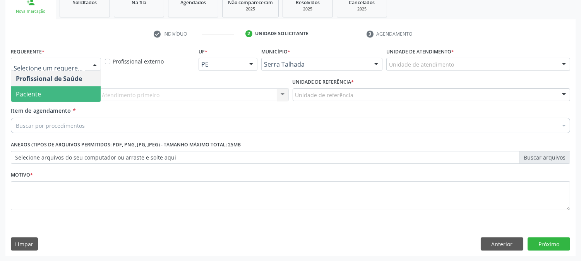
click at [73, 91] on span "Paciente" at bounding box center [55, 93] width 89 height 15
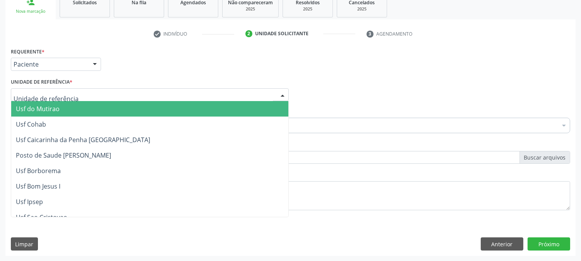
click at [73, 91] on div at bounding box center [150, 94] width 278 height 13
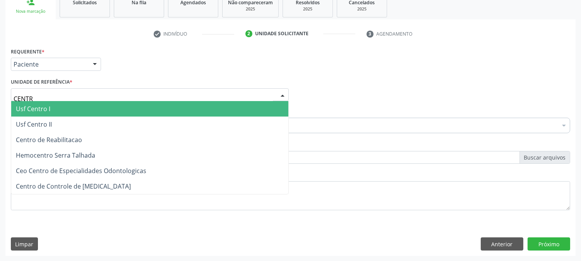
type input "CENTRO"
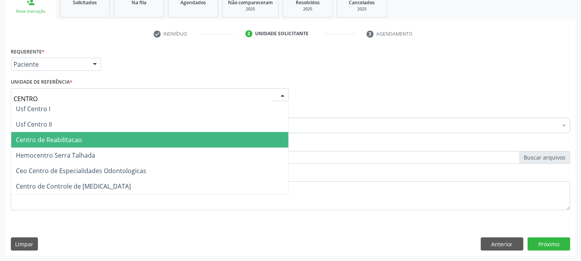
click at [72, 136] on span "Centro de Reabilitacao" at bounding box center [49, 139] width 66 height 9
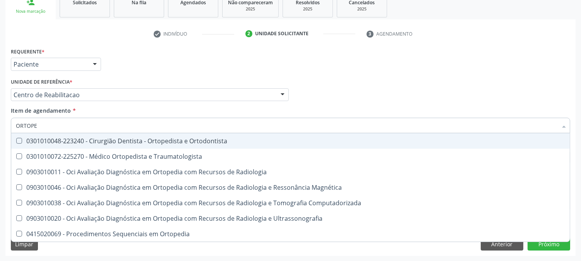
type input "ORTOPED"
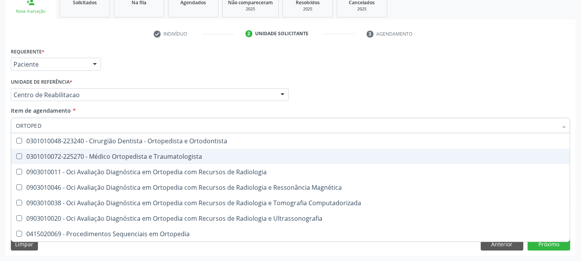
click at [72, 159] on span "0301010072-225270 - Médico Ortopedista e Traumatologista" at bounding box center [290, 156] width 558 height 15
checkbox Traumatologista "true"
click at [0, 163] on div "Acompanhamento Acompanhe a situação das marcações correntes e finalizadas Relat…" at bounding box center [290, 90] width 581 height 341
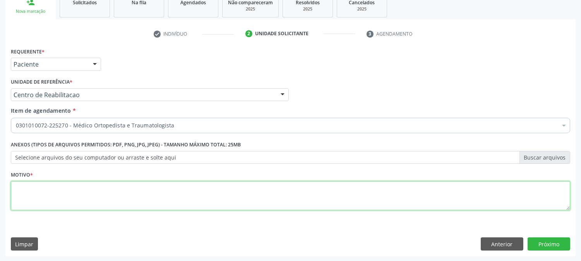
click at [98, 186] on textarea at bounding box center [290, 195] width 559 height 29
type textarea "."
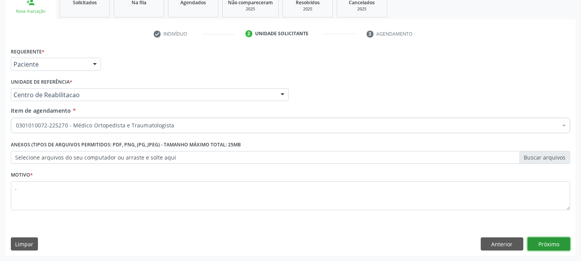
click at [564, 245] on button "Próximo" at bounding box center [548, 243] width 43 height 13
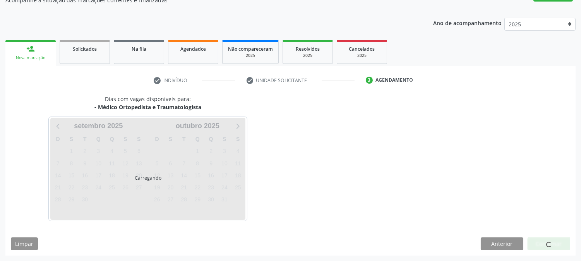
scroll to position [75, 0]
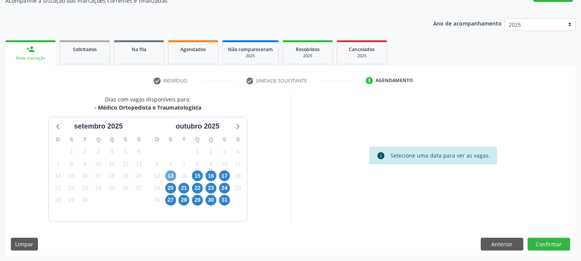
click at [174, 175] on span "13" at bounding box center [170, 175] width 11 height 11
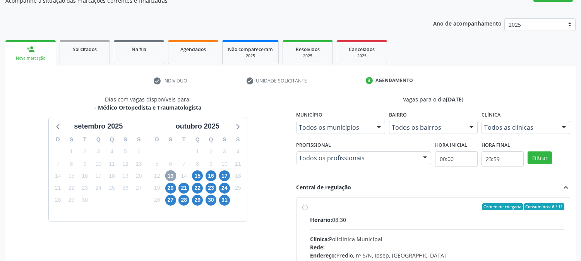
scroll to position [187, 0]
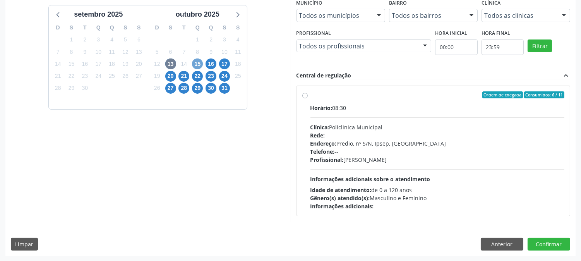
click at [192, 63] on span "15" at bounding box center [197, 63] width 11 height 11
click at [212, 66] on span "16" at bounding box center [210, 63] width 11 height 11
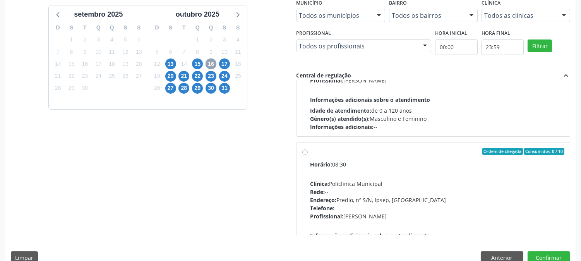
scroll to position [129, 0]
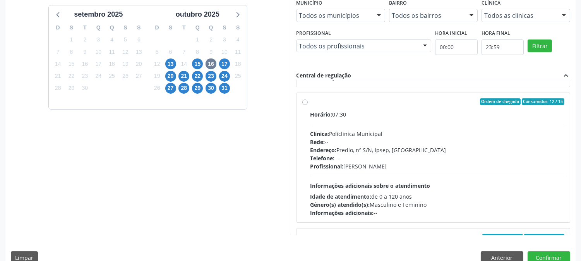
click at [409, 132] on div "Clínica: Policlinica Municipal" at bounding box center [437, 134] width 254 height 8
click at [308, 105] on input "Ordem de chegada Consumidos: 12 / 15 Horário: 07:30 Clínica: Policlinica Munici…" at bounding box center [304, 101] width 5 height 7
radio input "true"
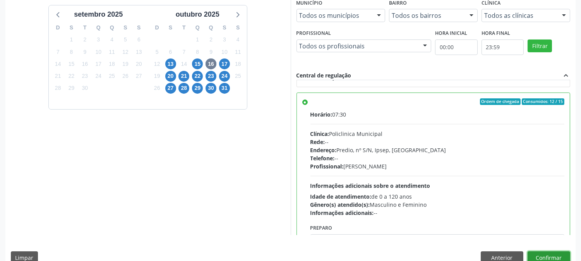
click at [549, 254] on button "Confirmar" at bounding box center [548, 257] width 43 height 13
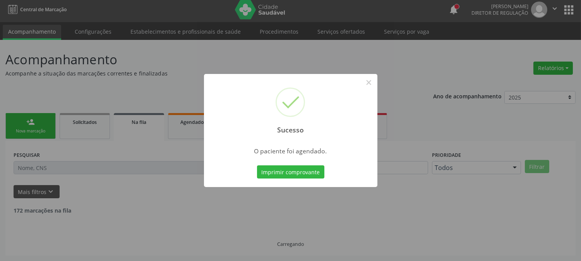
scroll to position [0, 0]
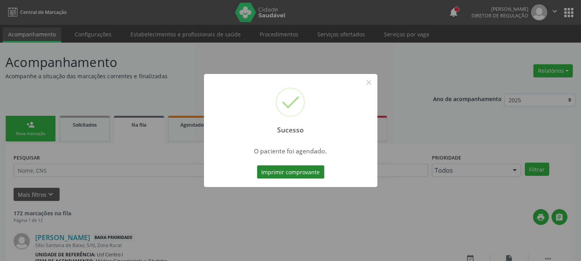
click at [287, 176] on button "Imprimir comprovante" at bounding box center [290, 171] width 67 height 13
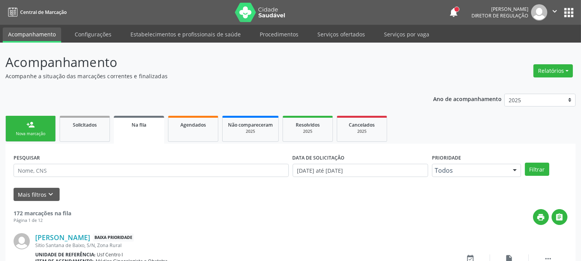
click at [47, 125] on link "person_add Nova marcação" at bounding box center [30, 129] width 50 height 26
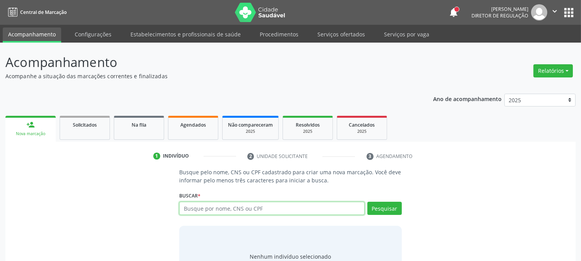
click at [267, 210] on input "text" at bounding box center [271, 208] width 185 height 13
type input "[PERSON_NAME]"
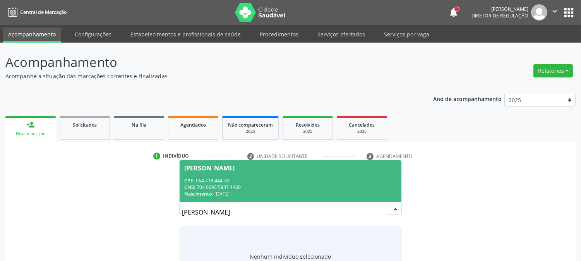
click at [263, 184] on div "CNS: 704 0093 5837 1460" at bounding box center [290, 187] width 212 height 7
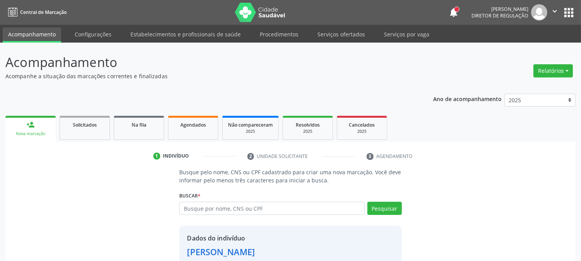
scroll to position [49, 0]
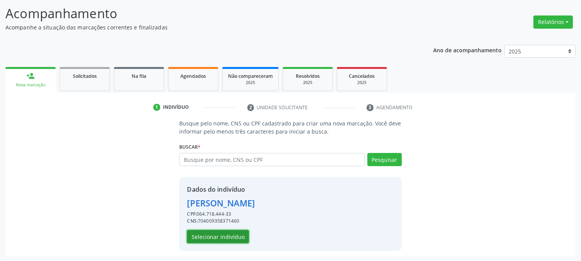
click at [238, 232] on button "Selecionar indivíduo" at bounding box center [218, 236] width 62 height 13
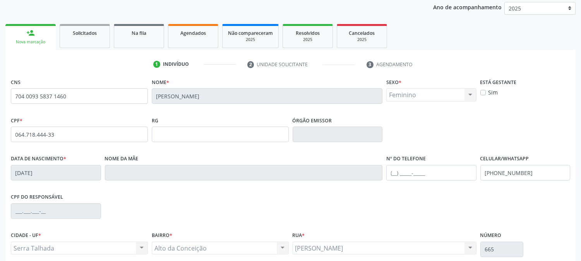
scroll to position [158, 0]
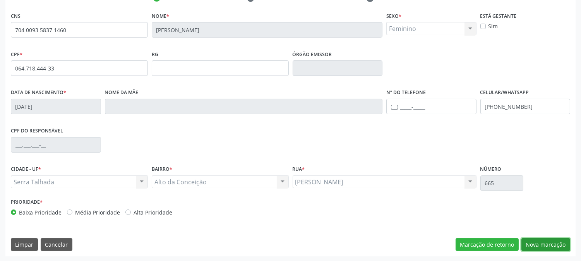
click at [542, 239] on button "Nova marcação" at bounding box center [545, 244] width 49 height 13
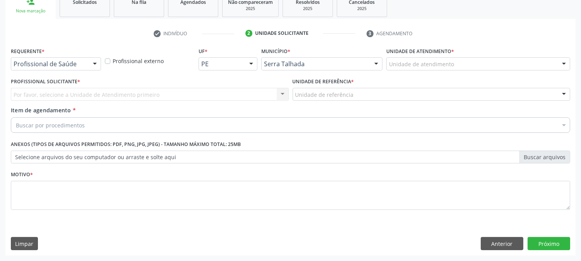
scroll to position [122, 0]
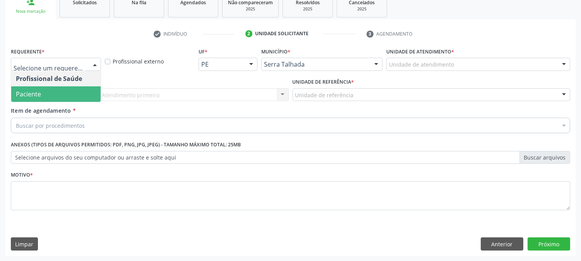
click at [58, 88] on span "Paciente" at bounding box center [55, 93] width 89 height 15
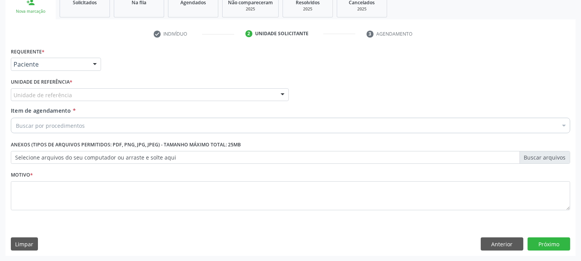
click at [62, 93] on div "Requerente * Paciente Profissional de Saúde Paciente Nenhum resultado encontrad…" at bounding box center [290, 133] width 559 height 175
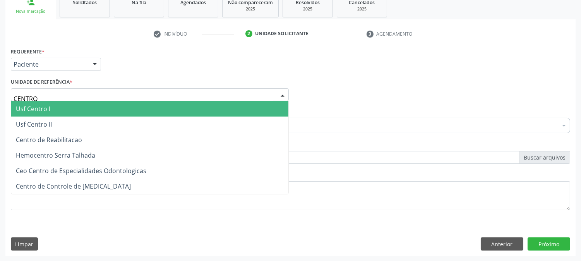
type input "CENTRO"
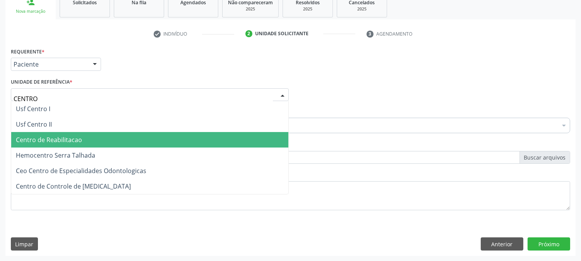
click at [63, 141] on span "Centro de Reabilitacao" at bounding box center [49, 139] width 66 height 9
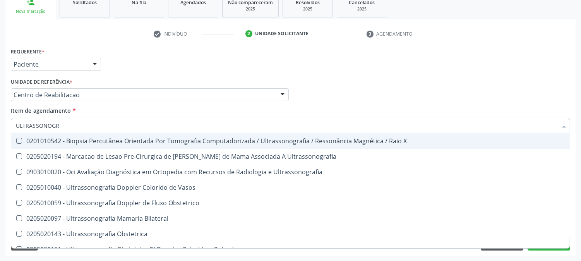
type input "ULTRASSONOGRA"
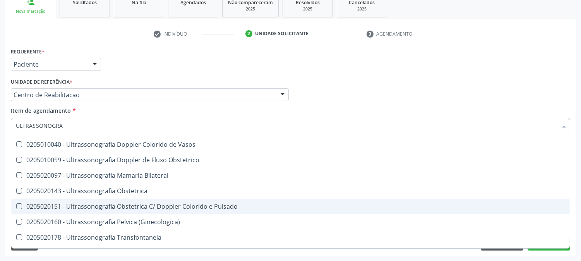
scroll to position [86, 0]
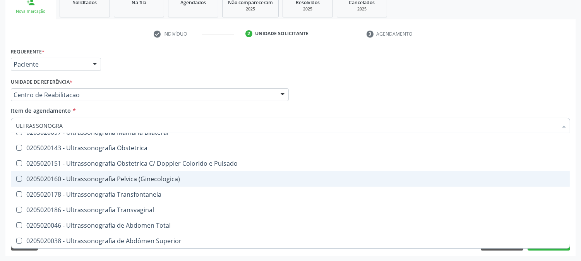
click at [179, 181] on div "0205020160 - Ultrassonografia Pelvica (Ginecologica)" at bounding box center [290, 179] width 549 height 6
checkbox \(Ginecologica\) "true"
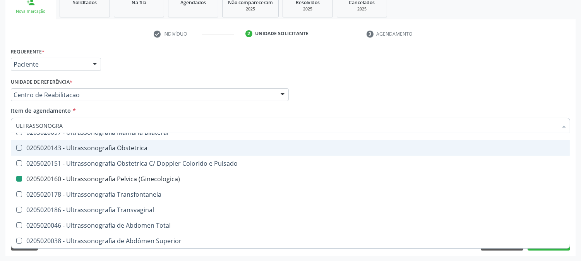
click at [0, 146] on div "Acompanhamento Acompanhe a situação das marcações correntes e finalizadas Relat…" at bounding box center [290, 90] width 581 height 341
checkbox Ultrassonografia "true"
checkbox \(Ginecologica\) "false"
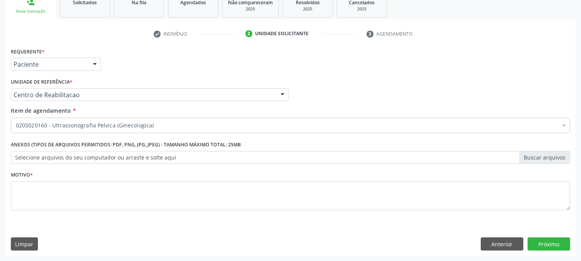
scroll to position [0, 0]
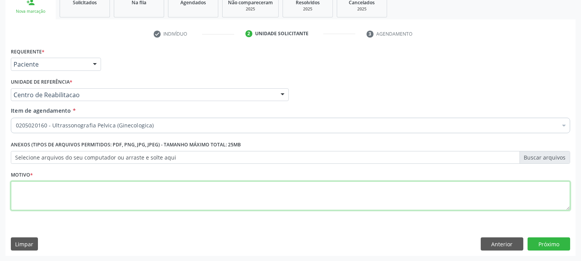
click at [110, 188] on textarea at bounding box center [290, 195] width 559 height 29
type textarea "."
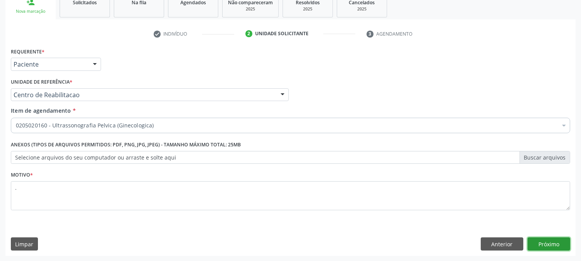
click at [543, 239] on button "Próximo" at bounding box center [548, 243] width 43 height 13
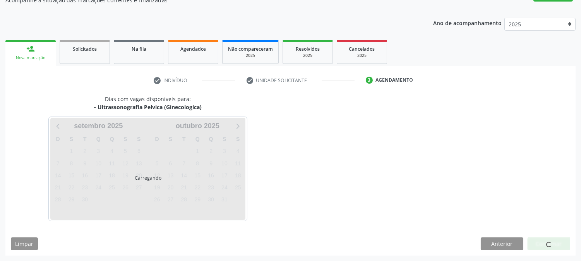
scroll to position [75, 0]
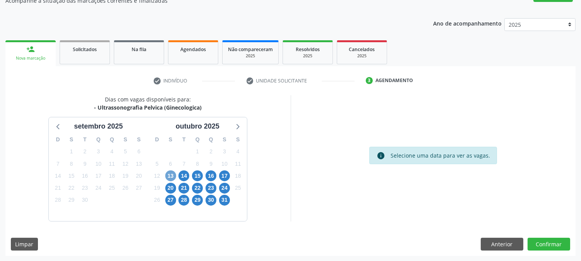
click at [174, 175] on span "13" at bounding box center [170, 175] width 11 height 11
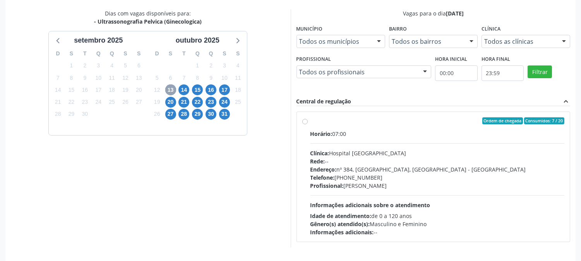
scroll to position [187, 0]
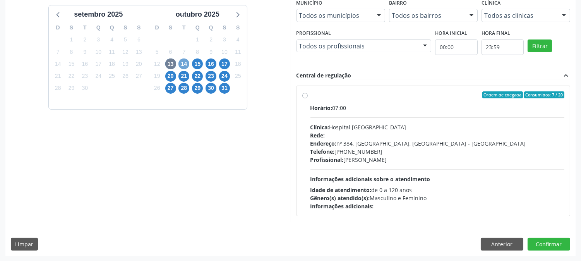
click at [183, 64] on span "14" at bounding box center [183, 63] width 11 height 11
click at [168, 77] on span "20" at bounding box center [170, 76] width 11 height 11
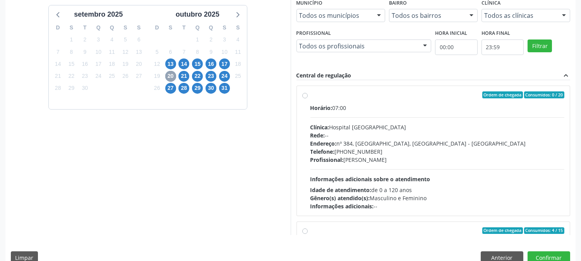
scroll to position [86, 0]
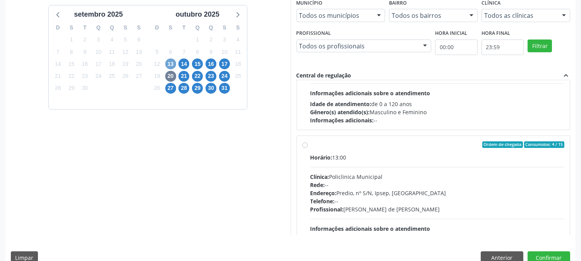
click at [174, 63] on span "13" at bounding box center [170, 63] width 11 height 11
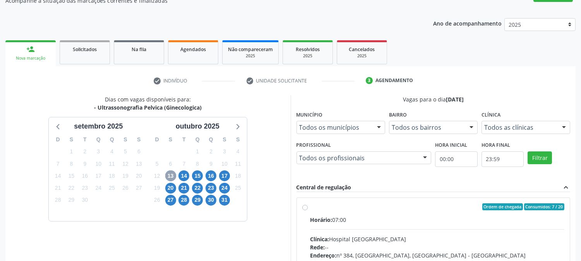
scroll to position [187, 0]
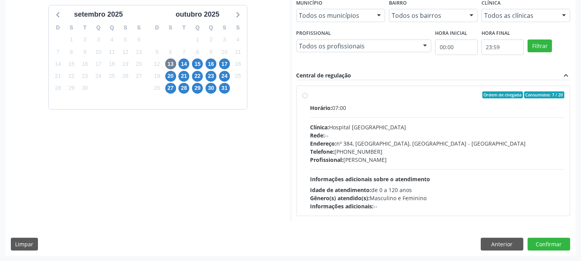
click at [416, 177] on span "Informações adicionais sobre o atendimento" at bounding box center [370, 178] width 120 height 7
click at [308, 98] on input "Ordem de chegada Consumidos: 7 / 20 Horário: 07:00 Clínica: Hospital [GEOGRAPHI…" at bounding box center [304, 94] width 5 height 7
radio input "true"
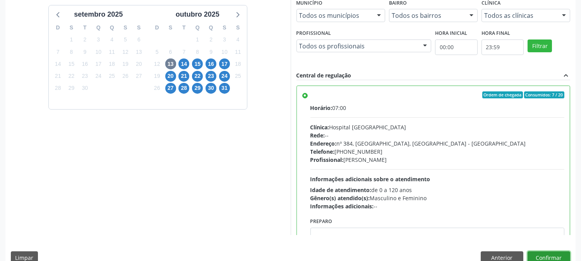
click at [555, 255] on button "Confirmar" at bounding box center [548, 257] width 43 height 13
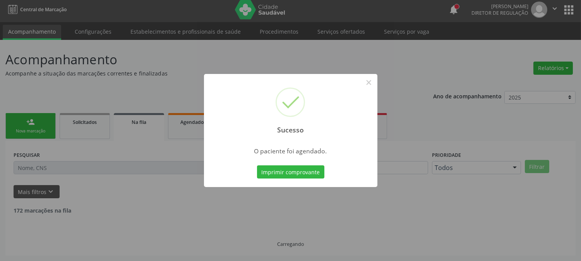
scroll to position [0, 0]
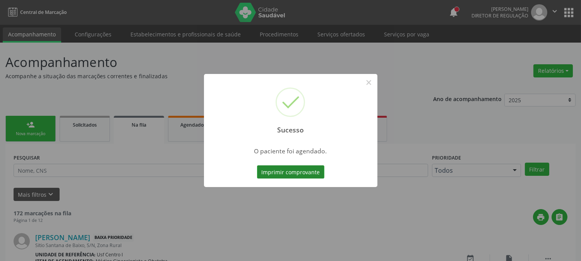
click at [296, 172] on button "Imprimir comprovante" at bounding box center [290, 171] width 67 height 13
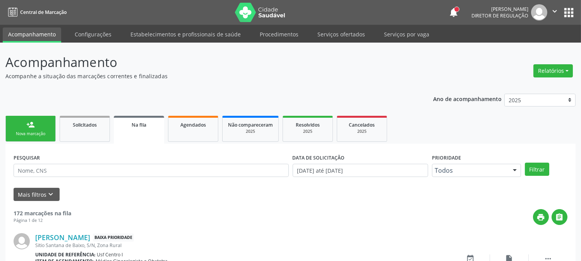
click at [48, 122] on link "person_add Nova marcação" at bounding box center [30, 129] width 50 height 26
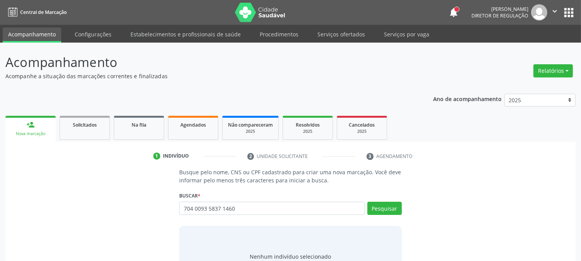
type input "704 0093 5837 1460"
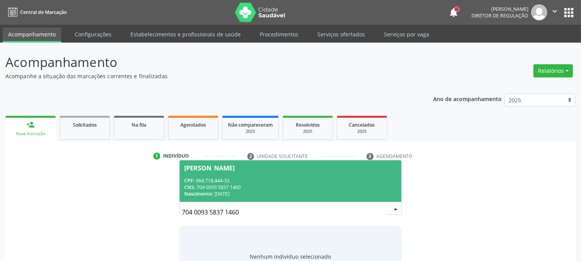
click at [233, 184] on div "CNS: 704 0093 5837 1460" at bounding box center [290, 187] width 212 height 7
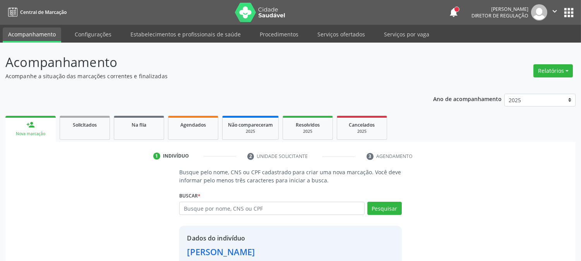
scroll to position [49, 0]
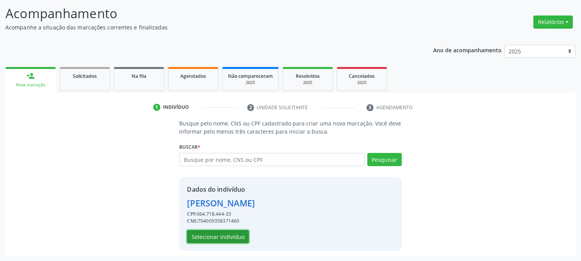
click at [241, 233] on button "Selecionar indivíduo" at bounding box center [218, 236] width 62 height 13
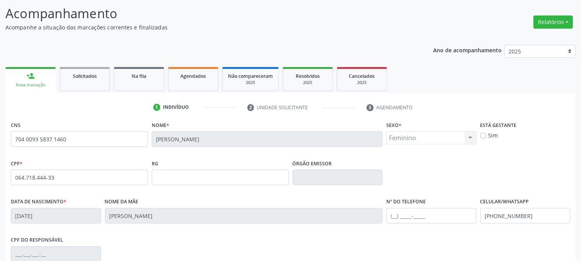
scroll to position [158, 0]
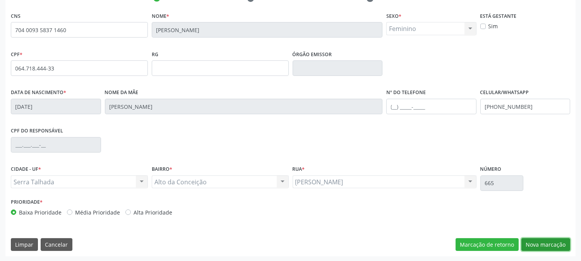
click at [536, 239] on button "Nova marcação" at bounding box center [545, 244] width 49 height 13
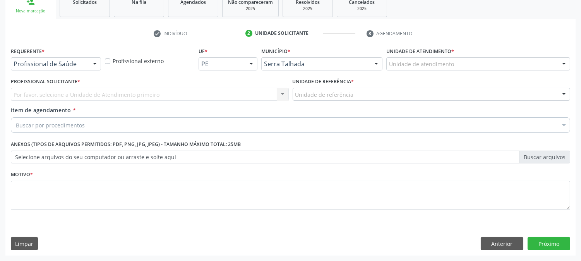
scroll to position [122, 0]
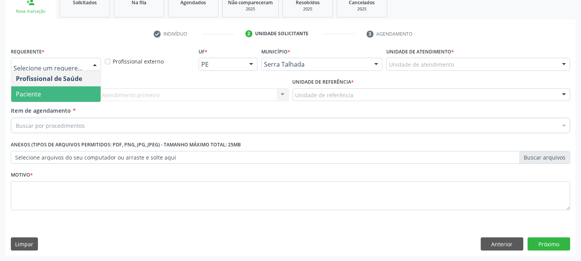
click at [74, 94] on span "Paciente" at bounding box center [55, 93] width 89 height 15
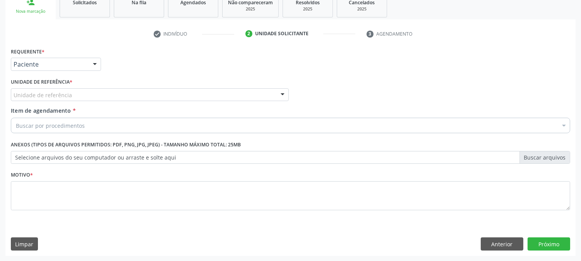
click at [74, 93] on div "Unidade de referência" at bounding box center [150, 94] width 278 height 13
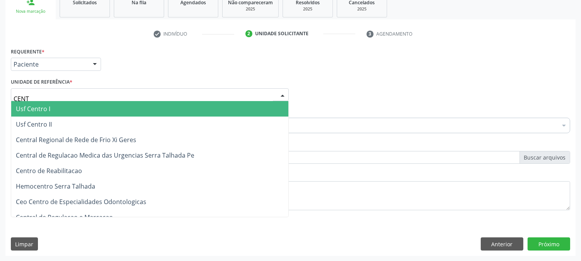
type input "CENTR"
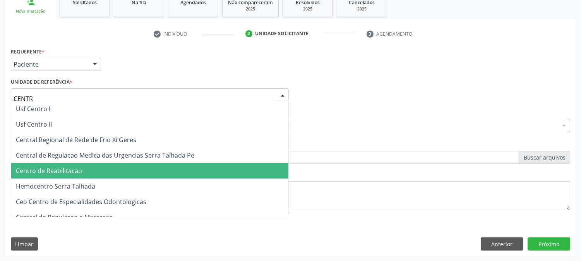
click at [93, 168] on span "Centro de Reabilitacao" at bounding box center [149, 170] width 277 height 15
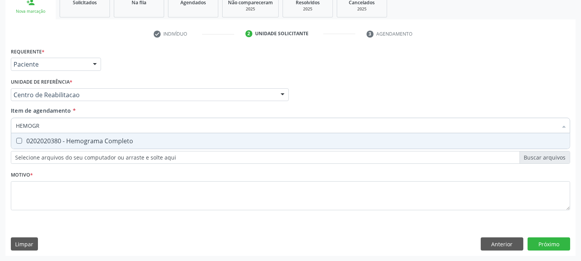
type input "HEMOGRA"
click at [82, 138] on div "0202020380 - Hemograma Completo" at bounding box center [290, 141] width 549 height 6
checkbox Completo "true"
drag, startPoint x: 50, startPoint y: 129, endPoint x: 0, endPoint y: 127, distance: 50.4
click at [0, 127] on div "Acompanhamento Acompanhe a situação das marcações correntes e finalizadas Relat…" at bounding box center [290, 90] width 581 height 341
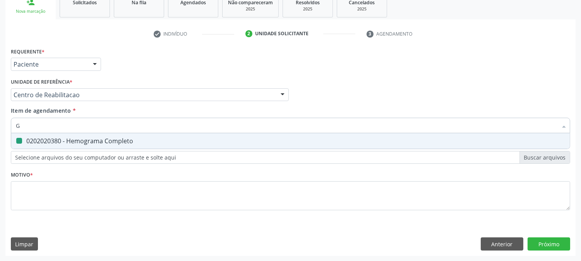
type input "GL"
checkbox Completo "false"
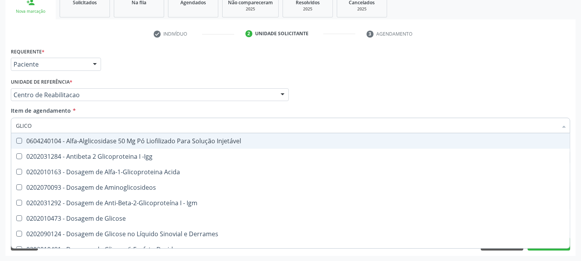
type input "GLICOS"
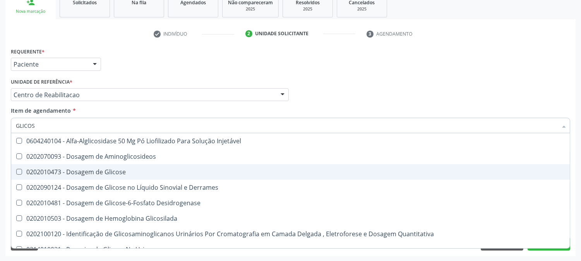
click at [48, 173] on div "0202010473 - Dosagem de Glicose" at bounding box center [290, 172] width 549 height 6
checkbox Glicose "true"
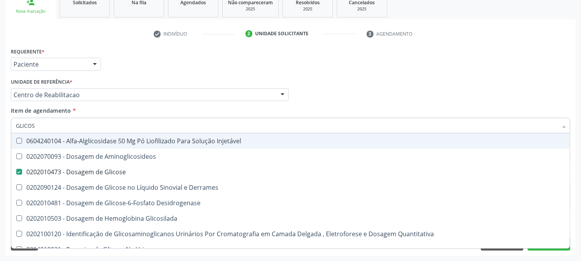
drag, startPoint x: 44, startPoint y: 126, endPoint x: 7, endPoint y: 125, distance: 37.1
click at [7, 125] on div "Requerente * Paciente Profissional de Saúde Paciente Nenhum resultado encontrad…" at bounding box center [290, 151] width 570 height 210
type input "TEM"
checkbox Glicose "false"
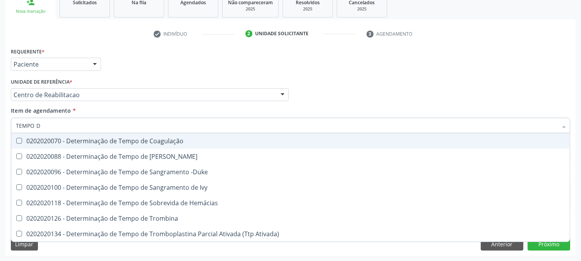
type input "TEMPO DE"
click at [84, 141] on div "0202020070 - Determinação de Tempo de Coagulação" at bounding box center [290, 141] width 549 height 6
checkbox Coagulação "true"
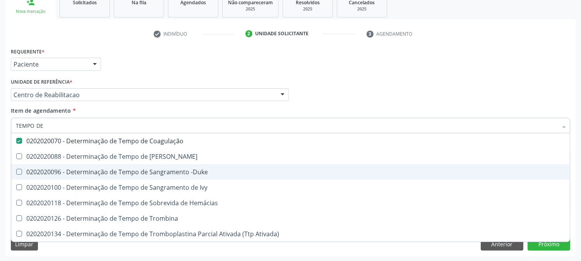
click at [90, 171] on div "0202020096 - Determinação de Tempo de Sangramento -Duke" at bounding box center [290, 172] width 549 height 6
checkbox -Duke "true"
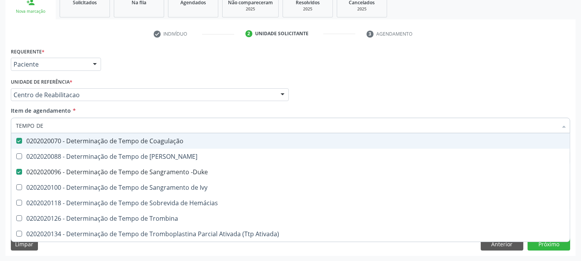
drag, startPoint x: 51, startPoint y: 128, endPoint x: 0, endPoint y: 117, distance: 52.0
click at [0, 117] on div "Acompanhamento Acompanhe a situação das marcações correntes e finalizadas Relat…" at bounding box center [290, 90] width 581 height 341
type input "TAP"
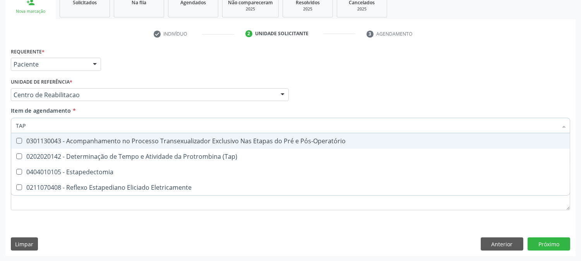
checkbox Pós-Operatório "false"
checkbox Estapedectomia "false"
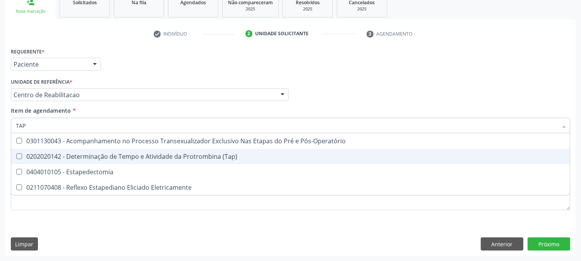
click at [45, 156] on div "0202020142 - Determinação de Tempo e Atividade da Protrombina (Tap)" at bounding box center [290, 156] width 549 height 6
checkbox \(Tap\) "true"
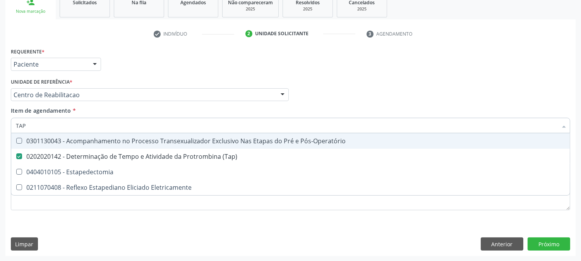
drag, startPoint x: 36, startPoint y: 124, endPoint x: 5, endPoint y: 121, distance: 31.1
click at [5, 121] on div "Requerente * Paciente Profissional de Saúde Paciente Nenhum resultado encontrad…" at bounding box center [290, 151] width 570 height 210
type input "URI"
checkbox \(Tap\) "false"
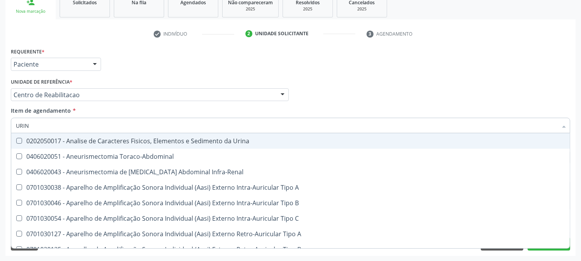
type input "URINA"
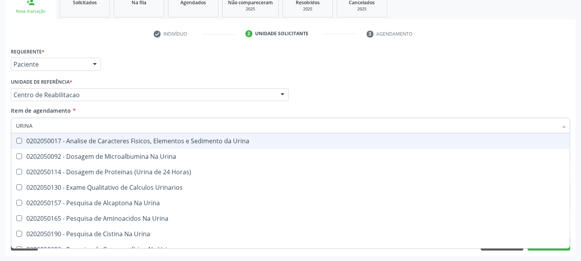
click at [28, 138] on div "0202050017 - Analise de Caracteres Fisicos, Elementos e Sedimento da Urina" at bounding box center [290, 141] width 549 height 6
checkbox Urina "true"
click at [0, 137] on div "Acompanhamento Acompanhe a situação das marcações correntes e finalizadas Relat…" at bounding box center [290, 90] width 581 height 341
checkbox Urina "true"
checkbox Horas\) "true"
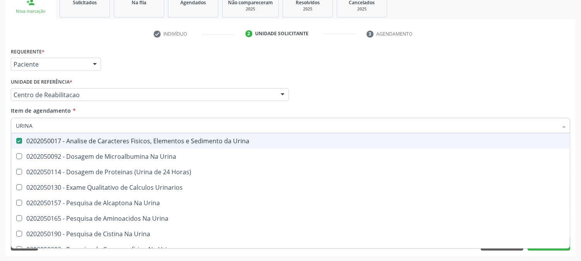
checkbox Urinarios "true"
checkbox Urina "true"
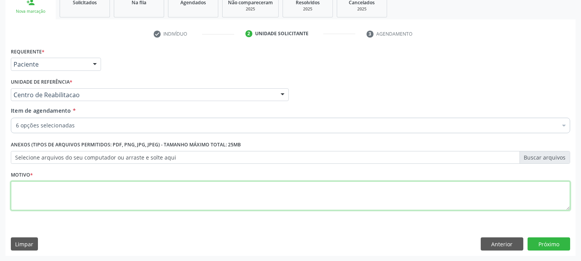
click at [304, 206] on textarea at bounding box center [290, 195] width 559 height 29
type textarea "."
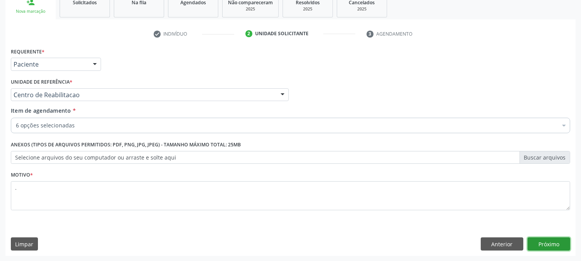
click at [537, 239] on button "Próximo" at bounding box center [548, 243] width 43 height 13
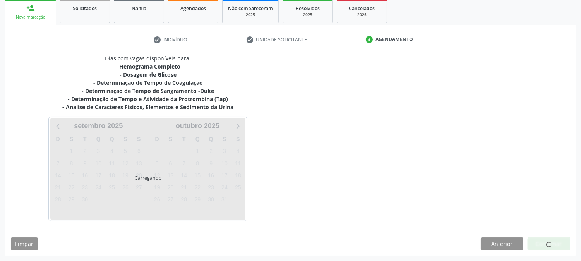
scroll to position [116, 0]
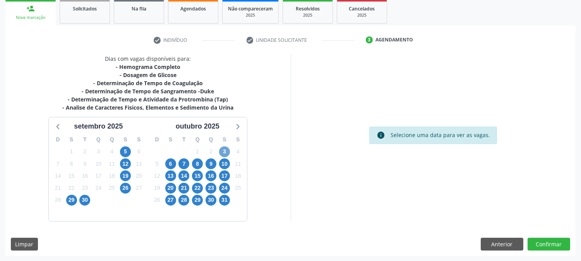
click at [222, 150] on span "3" at bounding box center [224, 151] width 11 height 11
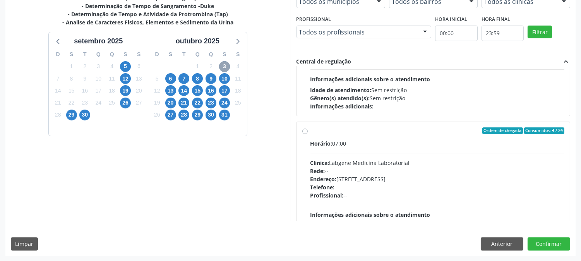
scroll to position [122, 0]
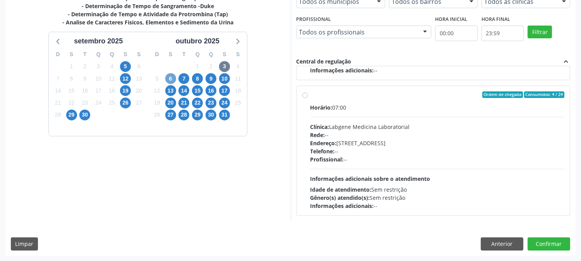
click at [173, 79] on span "6" at bounding box center [170, 78] width 11 height 11
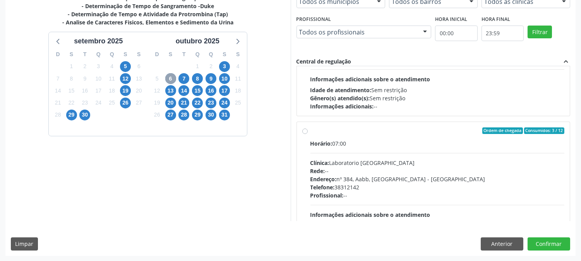
scroll to position [129, 0]
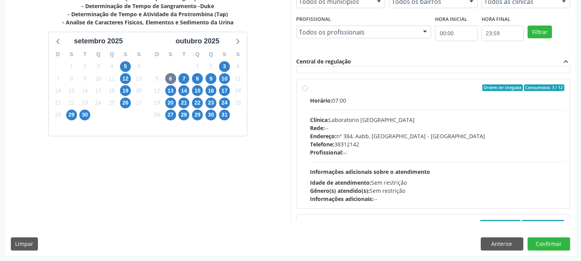
click at [373, 116] on div "Clínica: Laboratorio Sao Francisco" at bounding box center [437, 120] width 254 height 8
click at [308, 91] on input "Ordem de chegada Consumidos: 3 / 12 Horário: 07:00 Clínica: Laboratorio Sao Fra…" at bounding box center [304, 87] width 5 height 7
radio input "true"
click at [547, 242] on button "Confirmar" at bounding box center [548, 243] width 43 height 13
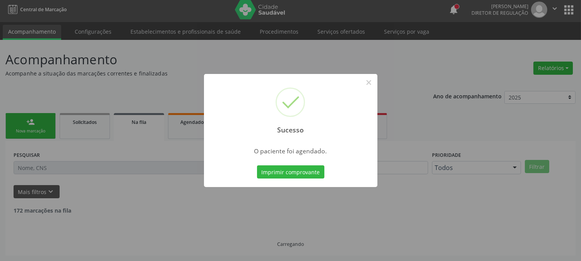
scroll to position [0, 0]
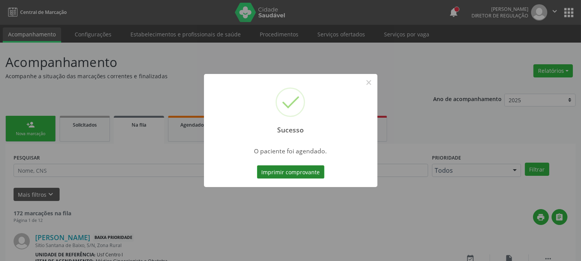
click at [284, 166] on button "Imprimir comprovante" at bounding box center [290, 171] width 67 height 13
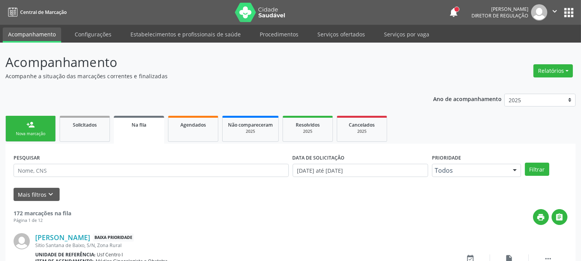
click at [36, 126] on link "person_add Nova marcação" at bounding box center [30, 129] width 50 height 26
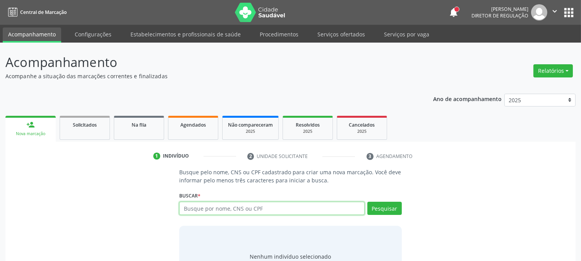
click at [200, 209] on input "text" at bounding box center [271, 208] width 185 height 13
type input "gislaine georg"
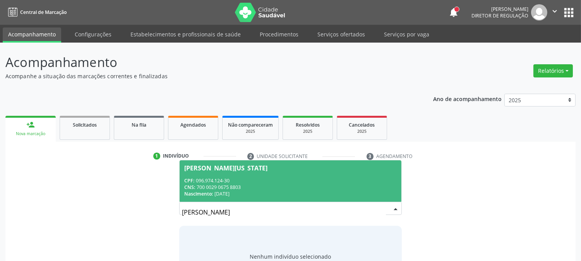
click at [207, 178] on div "CPF: 096.974.124-30" at bounding box center [290, 180] width 212 height 7
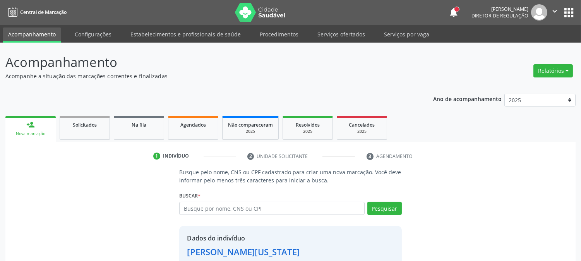
scroll to position [43, 0]
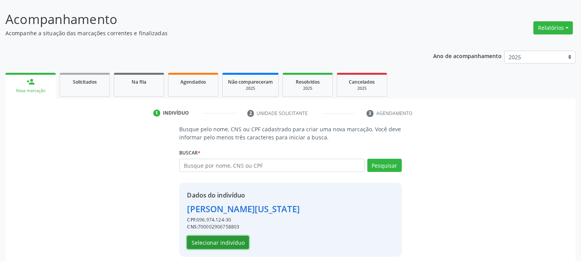
click at [206, 240] on button "Selecionar indivíduo" at bounding box center [218, 242] width 62 height 13
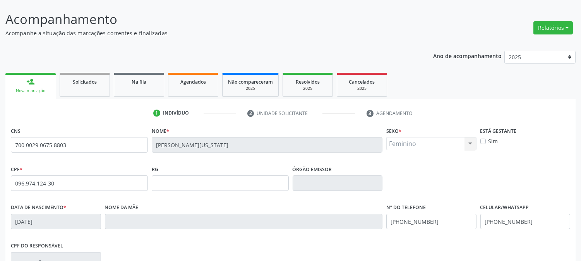
scroll to position [158, 0]
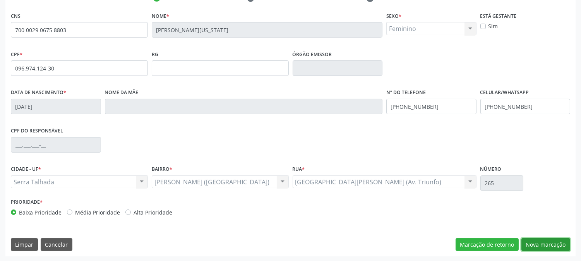
click at [560, 239] on button "Nova marcação" at bounding box center [545, 244] width 49 height 13
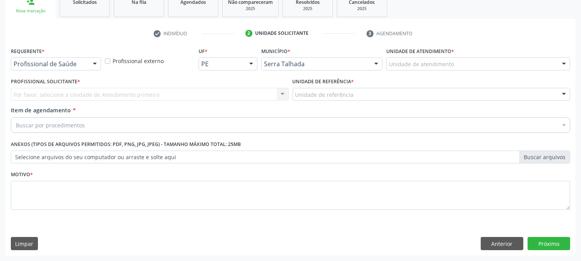
scroll to position [122, 0]
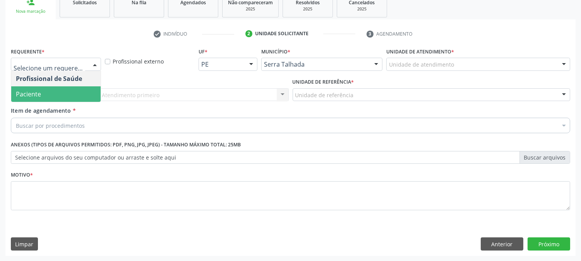
click at [70, 97] on span "Paciente" at bounding box center [55, 93] width 89 height 15
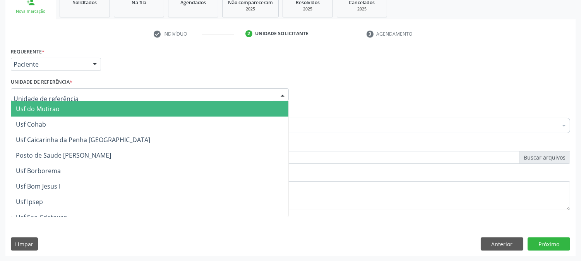
click at [70, 94] on div at bounding box center [150, 94] width 278 height 13
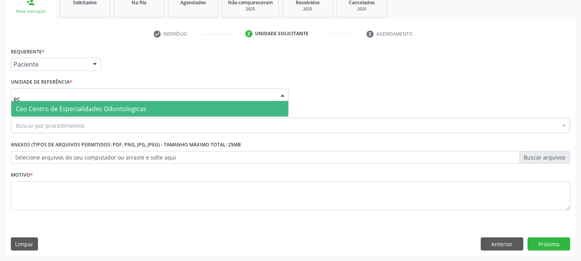
type input "e"
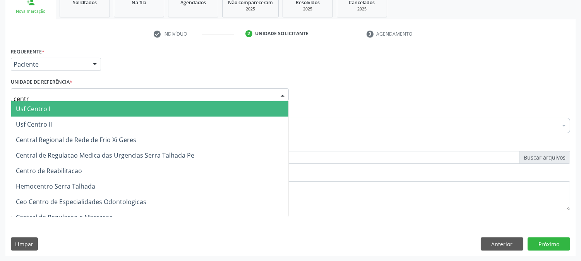
type input "centro"
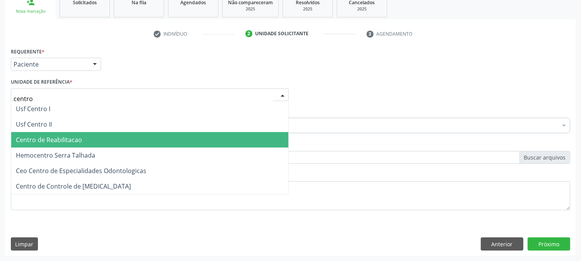
click at [71, 132] on span "Centro de Reabilitacao" at bounding box center [149, 139] width 277 height 15
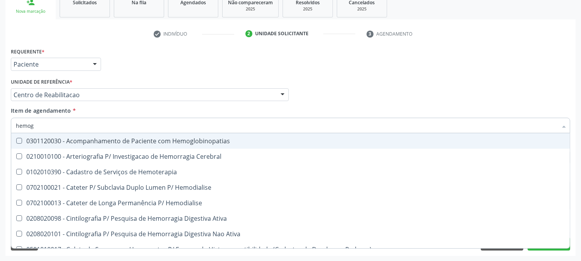
type input "hemogr"
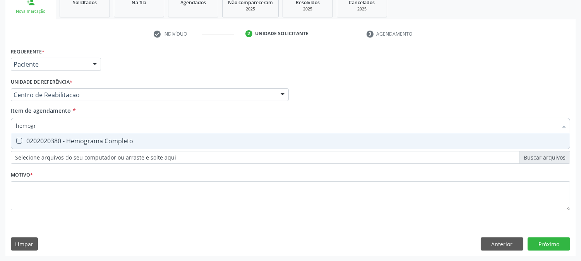
click at [58, 142] on div "0202020380 - Hemograma Completo" at bounding box center [290, 141] width 549 height 6
checkbox Completo "true"
drag, startPoint x: 45, startPoint y: 127, endPoint x: 1, endPoint y: 124, distance: 43.8
click at [1, 124] on div "Acompanhamento Acompanhe a situação das marcações correntes e finalizadas Relat…" at bounding box center [290, 90] width 581 height 341
type input "g"
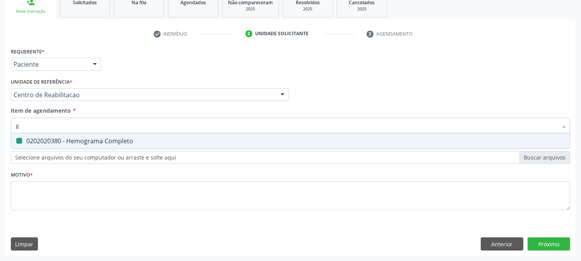
checkbox Completo "false"
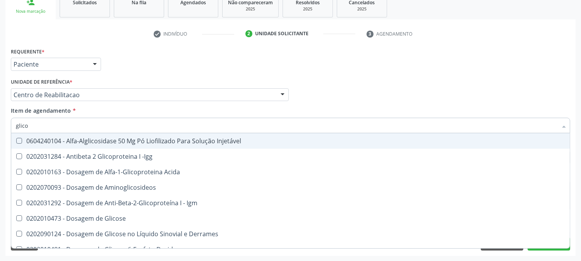
type input "glicos"
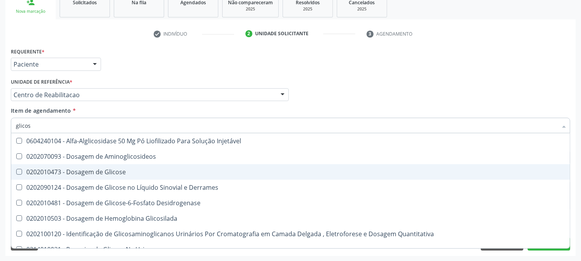
click at [47, 173] on div "0202010473 - Dosagem de Glicose" at bounding box center [290, 172] width 549 height 6
checkbox Glicose "true"
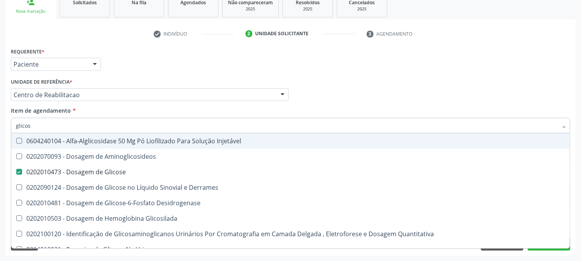
drag, startPoint x: 36, startPoint y: 125, endPoint x: 7, endPoint y: 128, distance: 28.8
click at [7, 128] on div "Requerente * Paciente Profissional de Saúde Paciente Nenhum resultado encontrad…" at bounding box center [290, 151] width 570 height 210
type input "co"
checkbox Glicose "false"
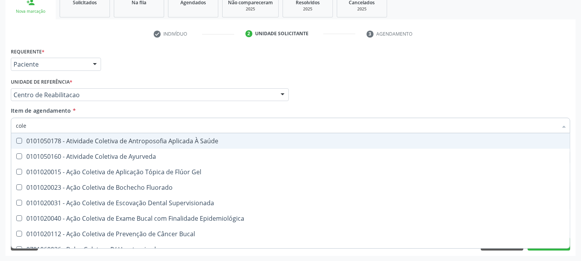
type input "coles"
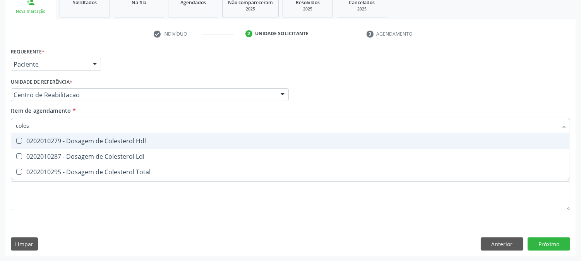
click at [24, 139] on div "0202010279 - Dosagem de Colesterol Hdl" at bounding box center [290, 141] width 549 height 6
checkbox Hdl "true"
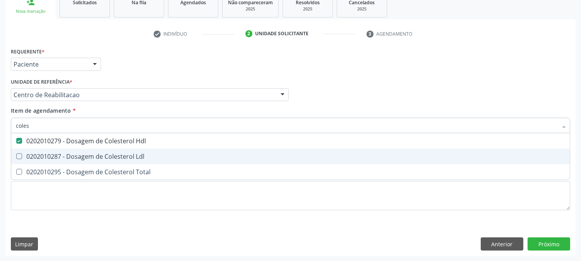
click at [24, 158] on div "0202010287 - Dosagem de Colesterol Ldl" at bounding box center [290, 156] width 549 height 6
checkbox Ldl "true"
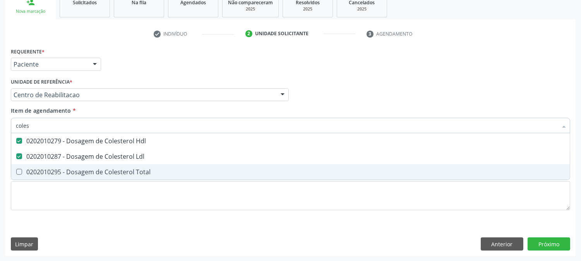
click at [26, 169] on div "0202010295 - Dosagem de Colesterol Total" at bounding box center [290, 172] width 549 height 6
checkbox Total "true"
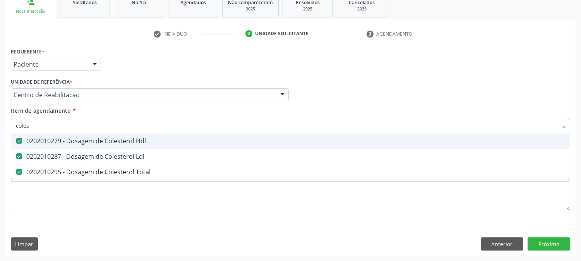
drag, startPoint x: 36, startPoint y: 128, endPoint x: 0, endPoint y: 122, distance: 36.1
click at [0, 122] on div "Acompanhamento Acompanhe a situação das marcações correntes e finalizadas Relat…" at bounding box center [290, 90] width 581 height 341
type input "tr"
checkbox Hdl "false"
checkbox Ldl "false"
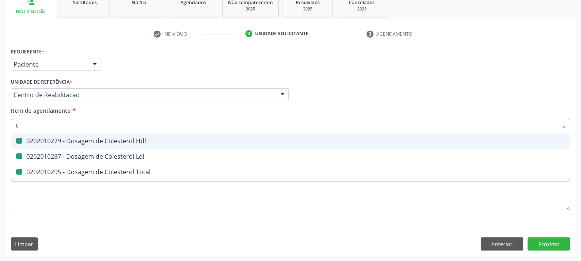
checkbox Total "false"
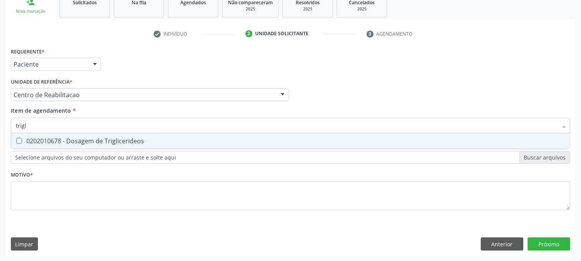
type input "trigli"
click at [40, 145] on span "0202010678 - Dosagem de Triglicerideos" at bounding box center [290, 140] width 558 height 15
checkbox Triglicerideos "true"
drag, startPoint x: 36, startPoint y: 124, endPoint x: 8, endPoint y: 123, distance: 28.3
click at [8, 123] on div "Requerente * Paciente Profissional de Saúde Paciente Nenhum resultado encontrad…" at bounding box center [290, 151] width 570 height 210
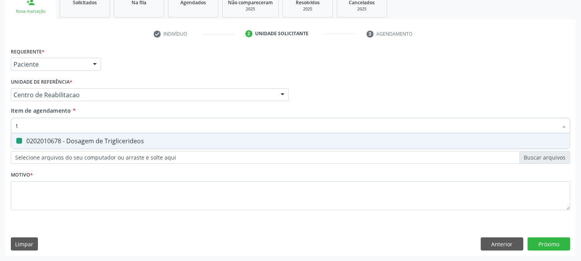
type input "ts"
checkbox Triglicerideos "false"
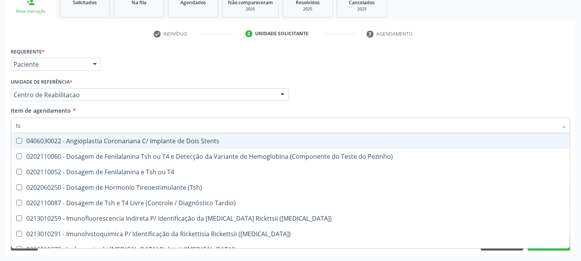
type input "tsh"
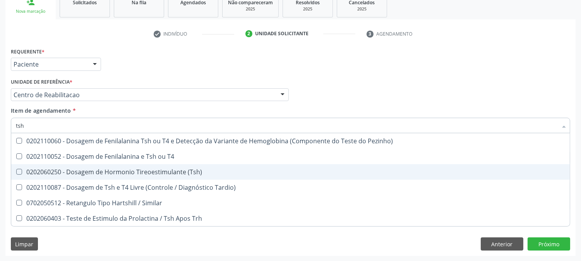
click at [63, 169] on div "0202060250 - Dosagem de Hormonio Tireoestimulante (Tsh)" at bounding box center [290, 172] width 549 height 6
checkbox \(Tsh\) "true"
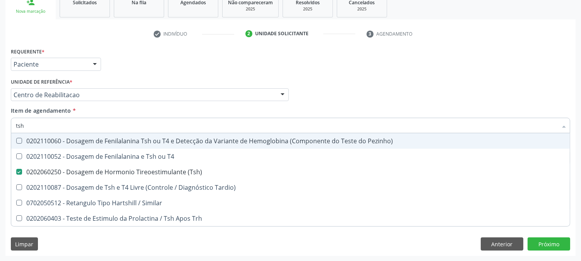
drag, startPoint x: 37, startPoint y: 127, endPoint x: 0, endPoint y: 116, distance: 38.7
click at [0, 116] on div "Acompanhamento Acompanhe a situação das marcações correntes e finalizadas Relat…" at bounding box center [290, 90] width 581 height 341
type input "t4"
checkbox \(Tsh\) "false"
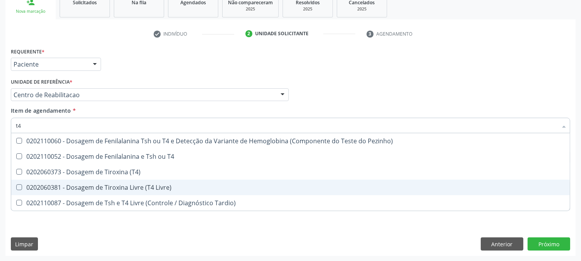
click at [82, 186] on div "0202060381 - Dosagem de Tiroxina Livre (T4 Livre)" at bounding box center [290, 187] width 549 height 6
checkbox Livre\) "true"
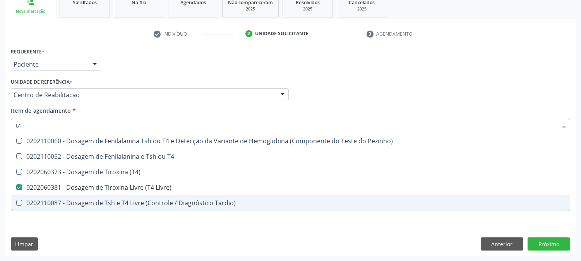
click at [86, 233] on div "Requerente * Paciente Profissional de Saúde Paciente Nenhum resultado encontrad…" at bounding box center [290, 151] width 570 height 210
checkbox T4 "true"
checkbox \(T4\) "true"
checkbox Tardio\) "true"
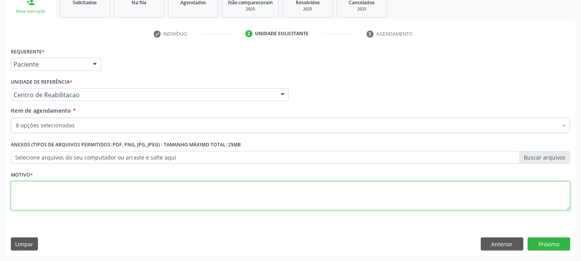
click at [87, 198] on textarea at bounding box center [290, 195] width 559 height 29
type textarea "."
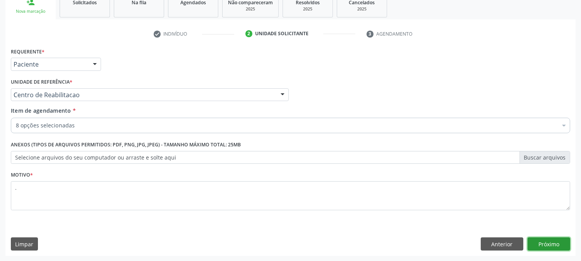
click at [533, 241] on button "Próximo" at bounding box center [548, 243] width 43 height 13
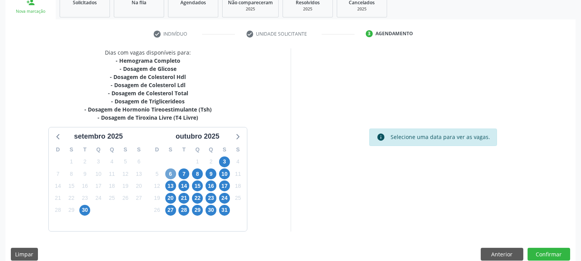
click at [169, 175] on span "6" at bounding box center [170, 173] width 11 height 11
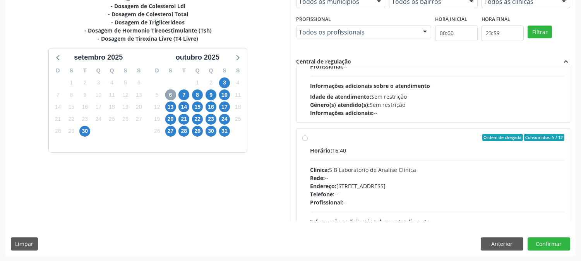
scroll to position [257, 0]
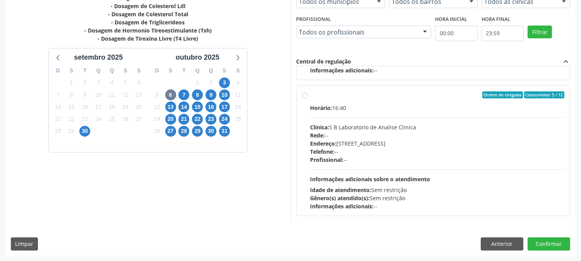
click at [335, 157] on span "Profissional:" at bounding box center [326, 159] width 33 height 7
click at [308, 98] on input "Ordem de chegada Consumidos: 5 / 12 Horário: 16:40 Clínica: S B Laboratorio de …" at bounding box center [304, 94] width 5 height 7
radio input "true"
click at [539, 245] on button "Confirmar" at bounding box center [548, 243] width 43 height 13
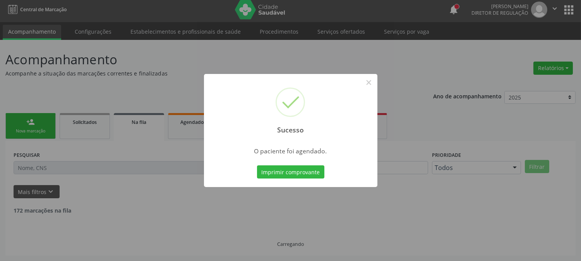
scroll to position [0, 0]
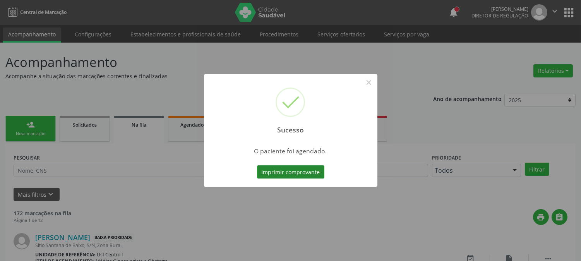
click at [270, 171] on button "Imprimir comprovante" at bounding box center [290, 171] width 67 height 13
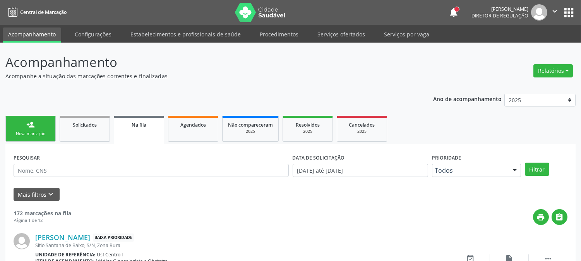
click at [36, 119] on link "person_add Nova marcação" at bounding box center [30, 129] width 50 height 26
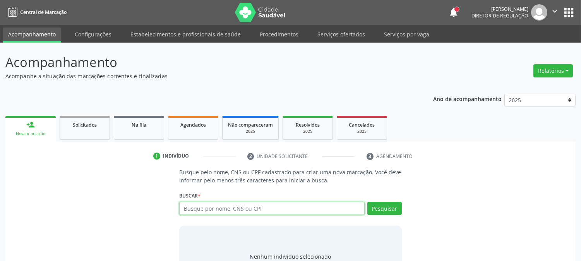
click at [192, 211] on input "text" at bounding box center [271, 208] width 185 height 13
type input "704101150294678"
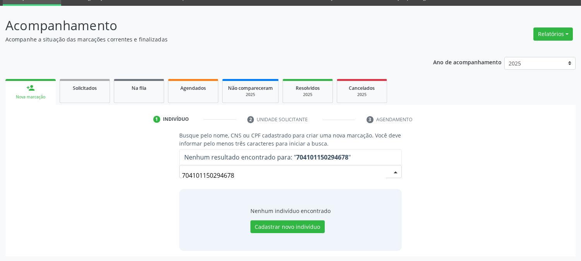
drag, startPoint x: 237, startPoint y: 180, endPoint x: 159, endPoint y: 181, distance: 77.8
click at [159, 181] on div "Busque pelo nome, CNS ou CPF cadastrado para criar uma nova marcação. Você deve…" at bounding box center [290, 190] width 559 height 119
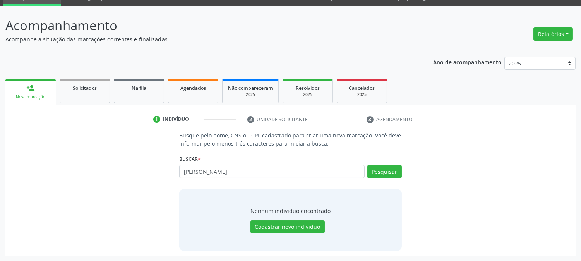
type input "emilly raissa"
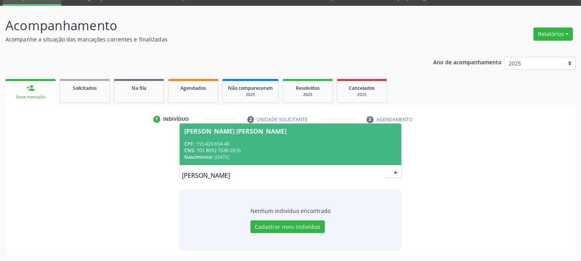
drag, startPoint x: 240, startPoint y: 179, endPoint x: 145, endPoint y: 182, distance: 95.6
click at [145, 181] on div "Busque pelo nome, CNS ou CPF cadastrado para criar uma nova marcação. Você deve…" at bounding box center [290, 190] width 559 height 119
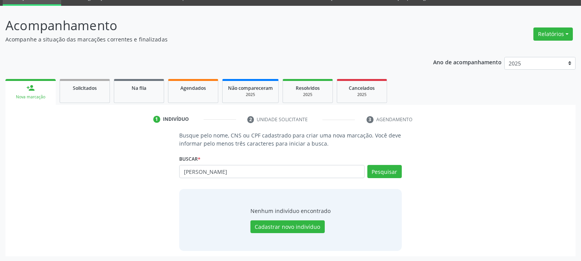
type input "EMILY RAISSA"
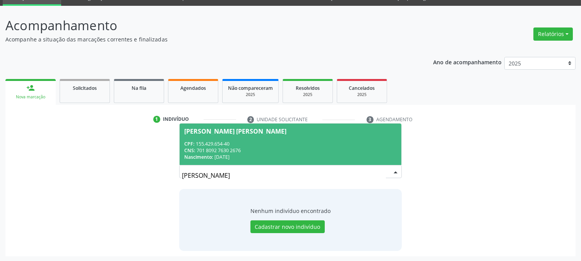
drag, startPoint x: 226, startPoint y: 176, endPoint x: 133, endPoint y: 173, distance: 92.5
click at [133, 173] on div "Busque pelo nome, CNS ou CPF cadastrado para criar uma nova marcação. Você deve…" at bounding box center [290, 190] width 559 height 119
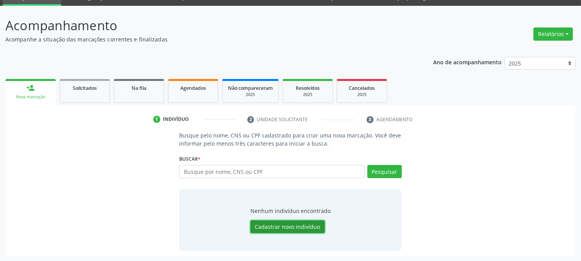
click at [311, 224] on button "Cadastrar novo indivíduo" at bounding box center [287, 226] width 74 height 13
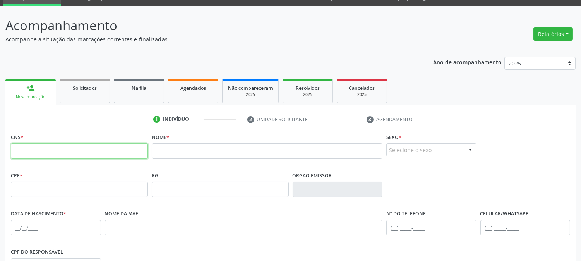
click at [126, 152] on input "text" at bounding box center [79, 150] width 137 height 15
type input "704 1011 5029 4678"
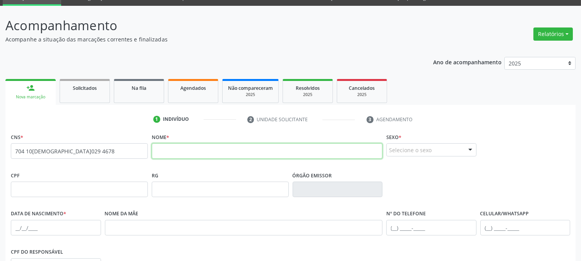
click at [180, 154] on input "text" at bounding box center [267, 150] width 231 height 15
type input "EMILLY RAISSA GOMES DE OLIVEIRA"
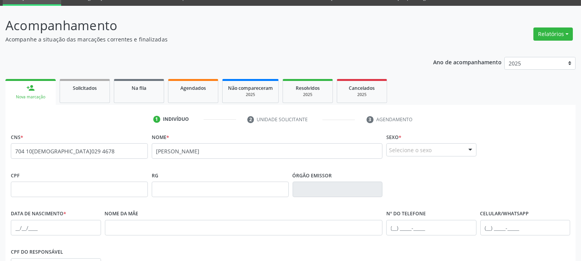
click at [419, 152] on div "Selecione o sexo" at bounding box center [431, 149] width 90 height 13
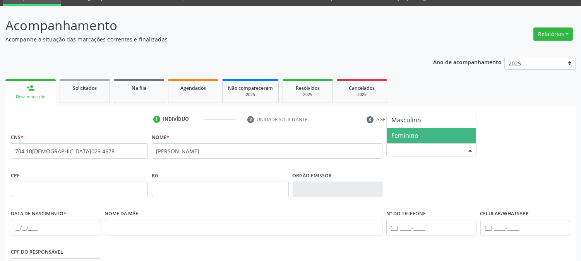
click at [417, 133] on span "Feminino" at bounding box center [404, 135] width 27 height 9
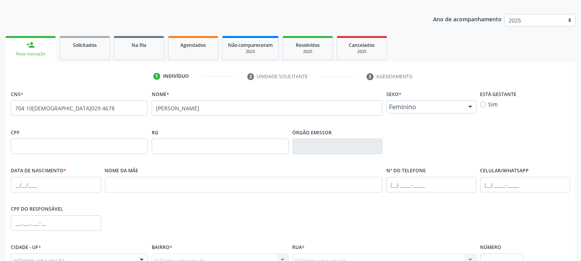
scroll to position [123, 0]
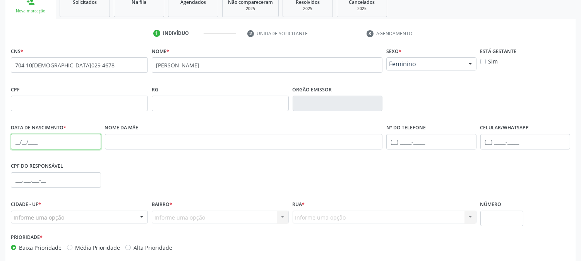
click at [12, 138] on input "text" at bounding box center [56, 141] width 90 height 15
type input "07/12/2005"
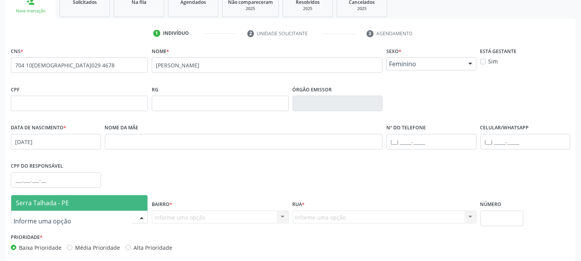
click at [36, 207] on span "Serra Talhada - PE" at bounding box center [79, 202] width 136 height 15
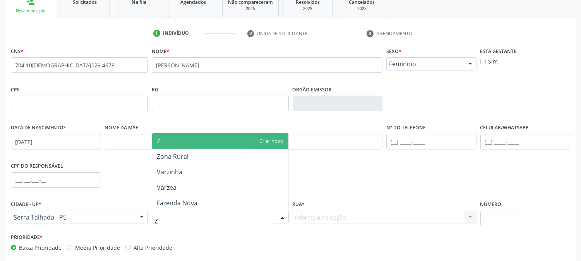
type input "ZO"
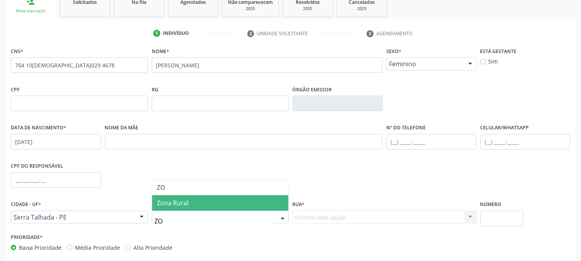
click at [195, 203] on span "Zona Rural" at bounding box center [220, 202] width 136 height 15
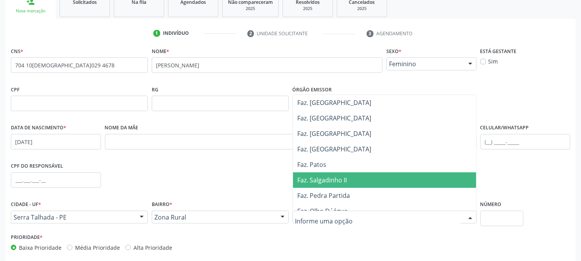
scroll to position [172, 0]
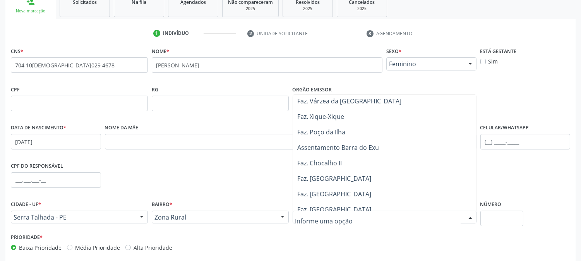
click at [353, 181] on span "Faz. Escadinha" at bounding box center [384, 178] width 183 height 15
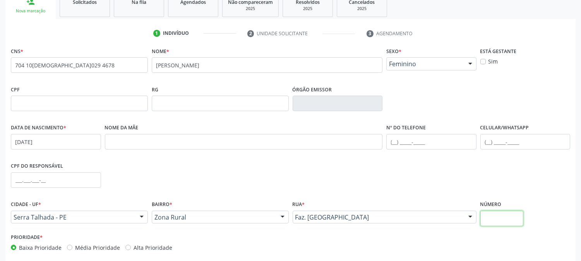
click at [513, 222] on input "text" at bounding box center [501, 217] width 43 height 15
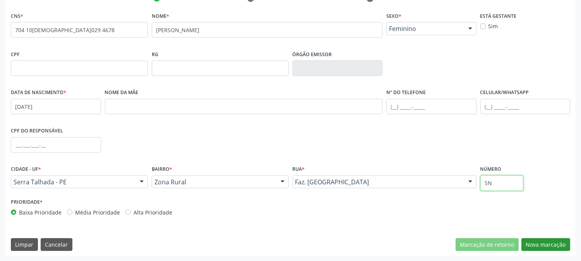
type input "SN"
click at [527, 240] on button "Nova marcação" at bounding box center [545, 244] width 49 height 13
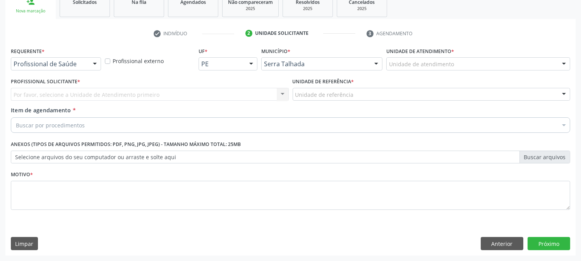
scroll to position [122, 0]
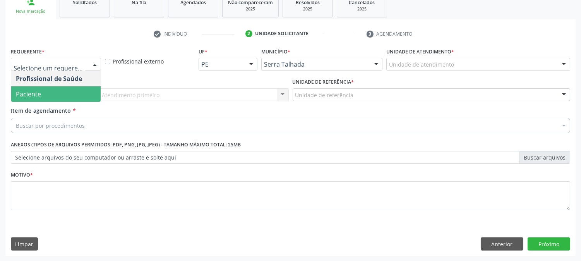
click at [62, 99] on span "Paciente" at bounding box center [55, 93] width 89 height 15
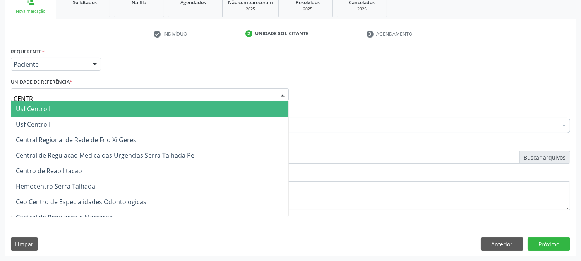
type input "CENTRO"
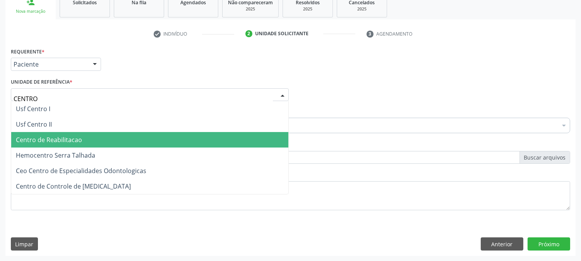
click at [70, 139] on span "Centro de Reabilitacao" at bounding box center [49, 139] width 66 height 9
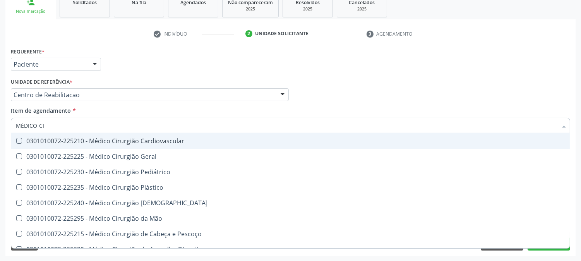
type input "MÉDICO CIR"
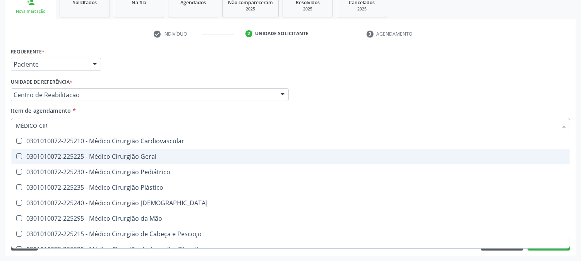
click at [85, 153] on div "0301010072-225225 - Médico Cirurgião Geral" at bounding box center [290, 156] width 549 height 6
checkbox Geral "true"
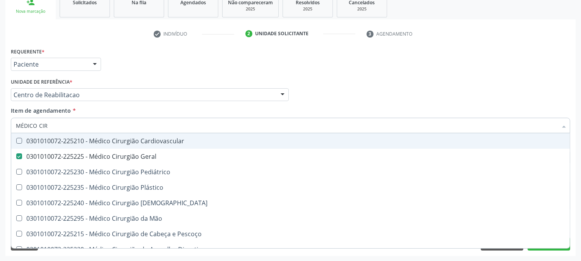
click at [0, 113] on div "Acompanhamento Acompanhe a situação das marcações correntes e finalizadas Relat…" at bounding box center [290, 90] width 581 height 341
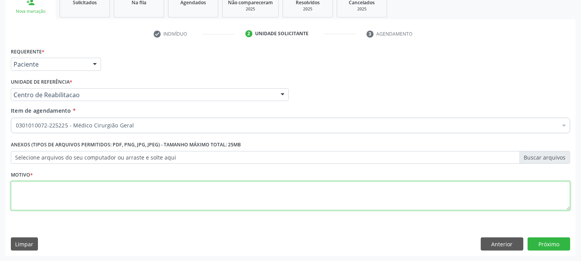
click at [94, 195] on textarea at bounding box center [290, 195] width 559 height 29
type textarea "."
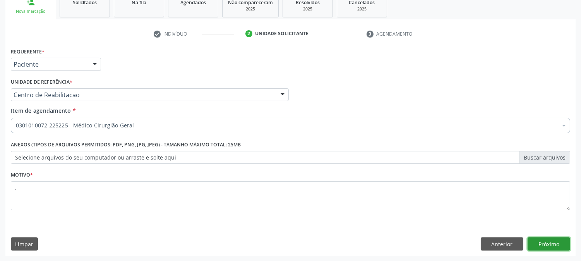
click at [547, 242] on button "Próximo" at bounding box center [548, 243] width 43 height 13
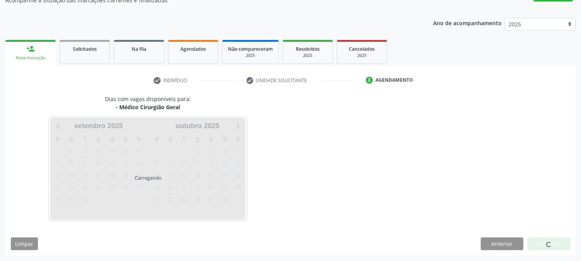
scroll to position [75, 0]
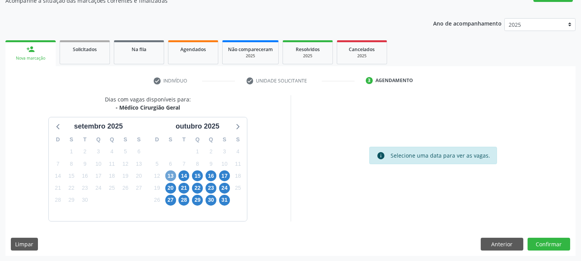
click at [167, 173] on span "13" at bounding box center [170, 175] width 11 height 11
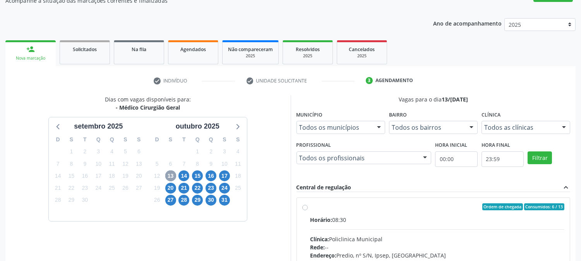
scroll to position [187, 0]
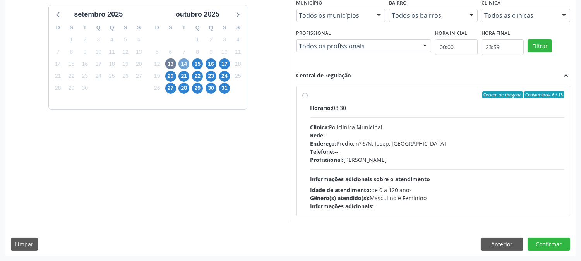
click at [180, 62] on span "14" at bounding box center [183, 63] width 11 height 11
click at [464, 140] on div "Endereço: nº 384, Varzea, Serra Talhada - PE" at bounding box center [437, 143] width 254 height 8
click at [308, 98] on input "Ordem de chegada Consumidos: 2 / 6 Horário: 07:00 Clínica: Hospital Sao Francis…" at bounding box center [304, 94] width 5 height 7
radio input "true"
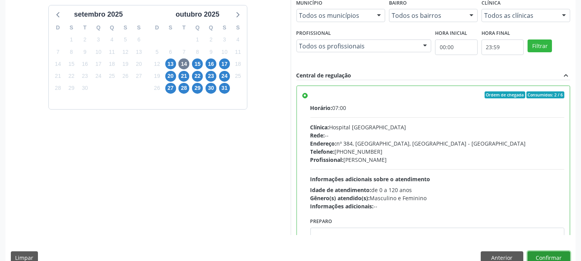
click at [544, 255] on button "Confirmar" at bounding box center [548, 257] width 43 height 13
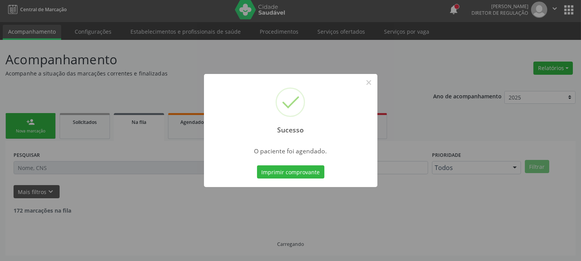
scroll to position [0, 0]
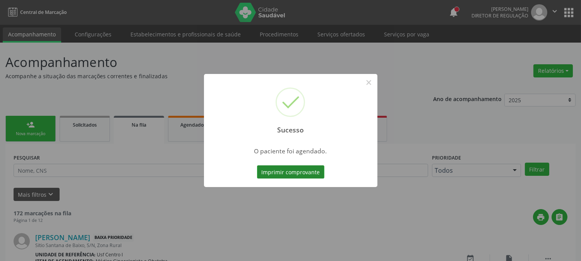
click at [303, 174] on button "Imprimir comprovante" at bounding box center [290, 171] width 67 height 13
